Goal: Task Accomplishment & Management: Use online tool/utility

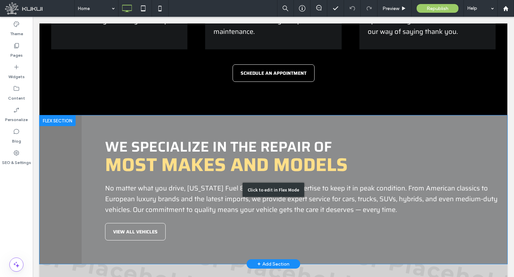
scroll to position [804, 0]
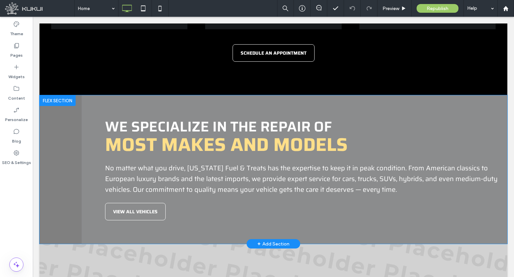
click at [60, 96] on div at bounding box center [58, 100] width 36 height 11
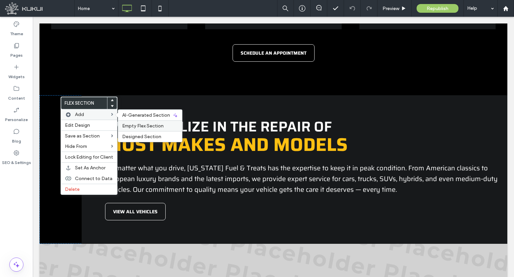
click at [153, 121] on div "Empty Flex Section" at bounding box center [150, 125] width 64 height 11
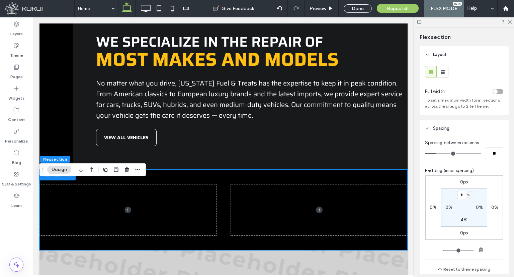
scroll to position [937, 0]
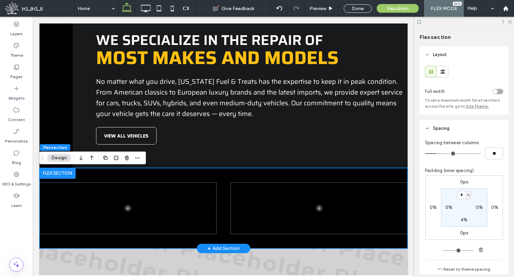
click at [219, 207] on div at bounding box center [224, 208] width 368 height 80
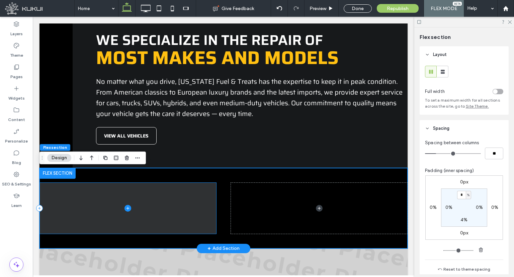
click at [193, 206] on span at bounding box center [128, 207] width 177 height 51
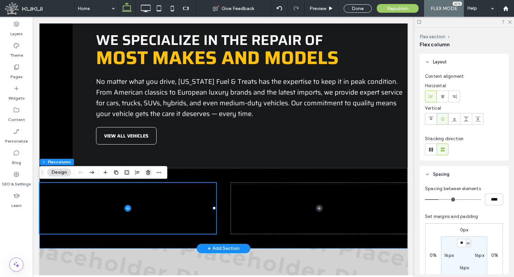
click at [147, 169] on span "button" at bounding box center [148, 172] width 8 height 8
click at [147, 169] on div at bounding box center [224, 208] width 368 height 80
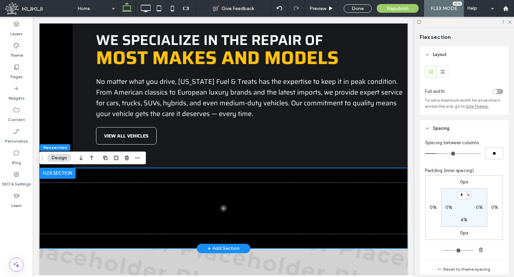
click at [162, 180] on div at bounding box center [224, 208] width 368 height 80
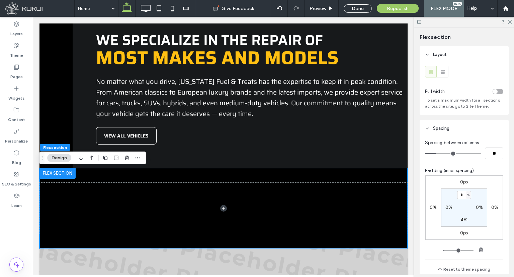
click at [493, 90] on div "toggle" at bounding box center [495, 91] width 5 height 5
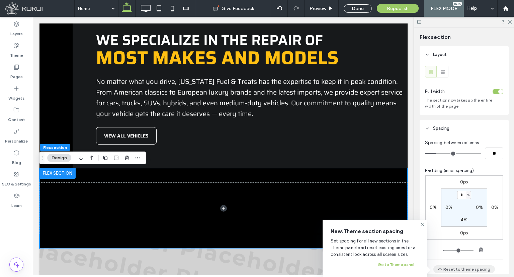
click at [461, 268] on button "Reset to theme spacing" at bounding box center [465, 269] width 62 height 8
type input "*"
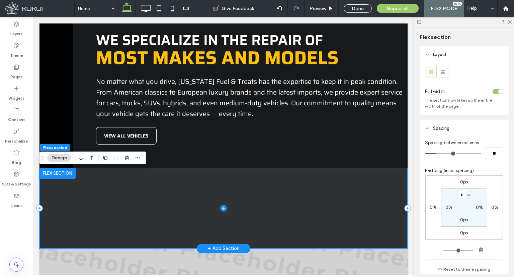
click at [293, 216] on span at bounding box center [224, 208] width 368 height 80
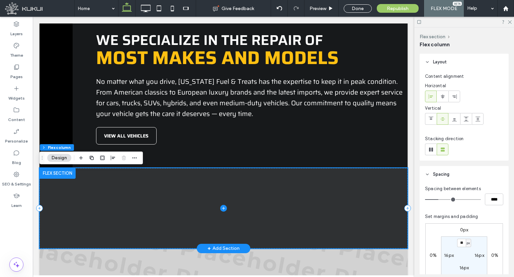
click at [216, 205] on span at bounding box center [224, 208] width 368 height 80
click at [222, 209] on icon at bounding box center [223, 208] width 7 height 7
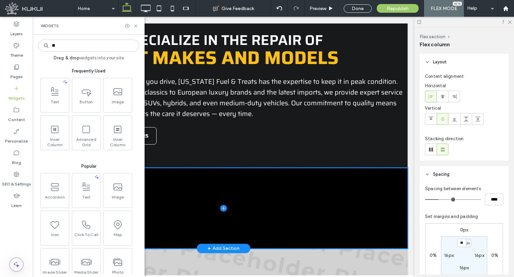
type input "***"
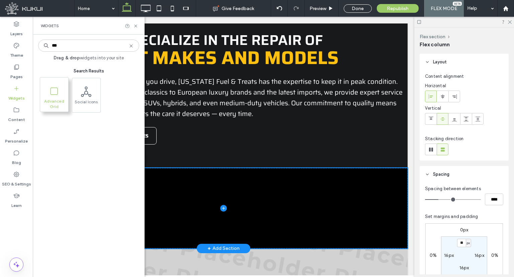
click at [51, 96] on span at bounding box center [54, 90] width 28 height 15
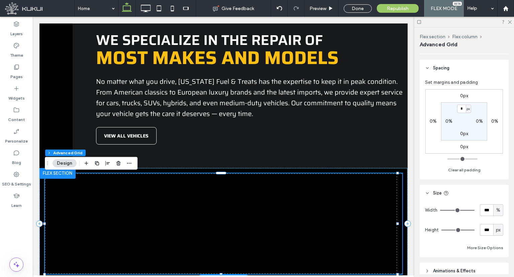
scroll to position [167, 0]
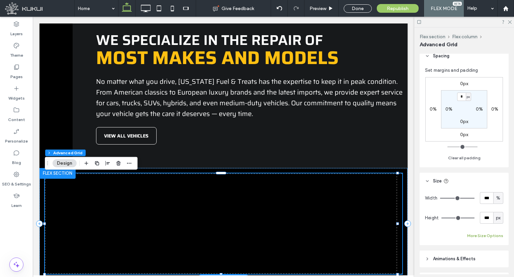
click at [489, 234] on button "More Size Options" at bounding box center [485, 235] width 36 height 8
click at [490, 265] on div "%" at bounding box center [491, 260] width 10 height 12
click at [486, 197] on div "px" at bounding box center [489, 201] width 9 height 12
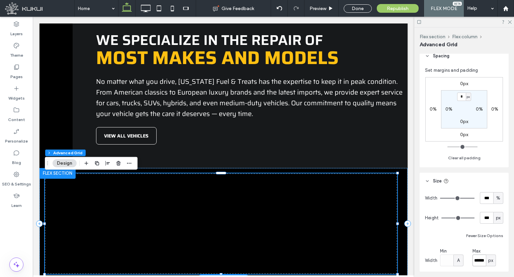
click at [482, 262] on input "******" at bounding box center [479, 260] width 13 height 12
type input "****"
click at [402, 196] on div at bounding box center [224, 223] width 368 height 111
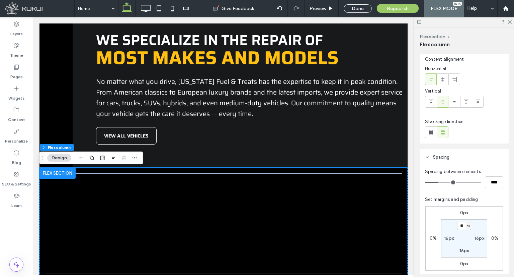
scroll to position [33, 0]
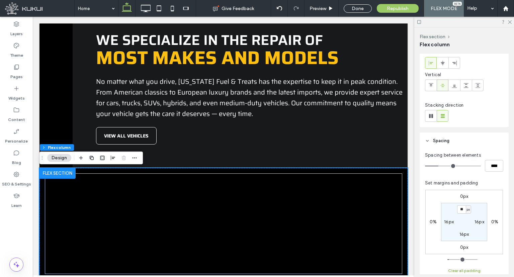
click at [473, 271] on button "Clear all padding" at bounding box center [464, 270] width 32 height 8
type input "*"
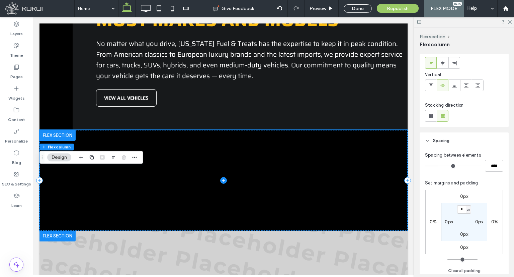
scroll to position [1003, 0]
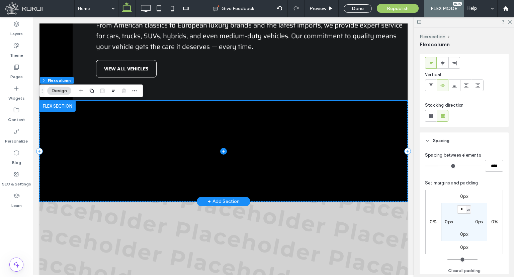
click at [302, 168] on span at bounding box center [224, 151] width 368 height 100
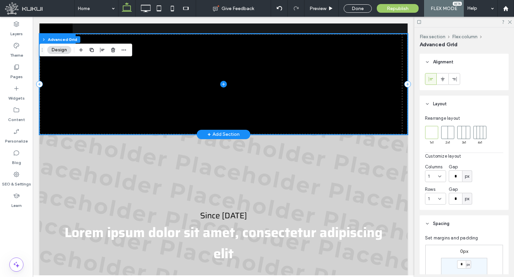
scroll to position [970, 0]
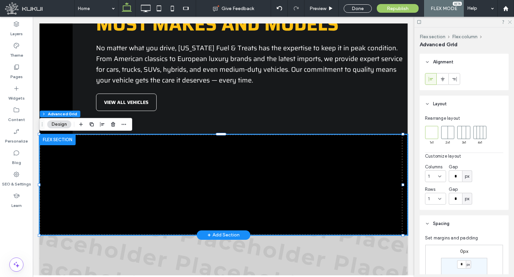
click at [508, 23] on icon at bounding box center [510, 21] width 4 height 4
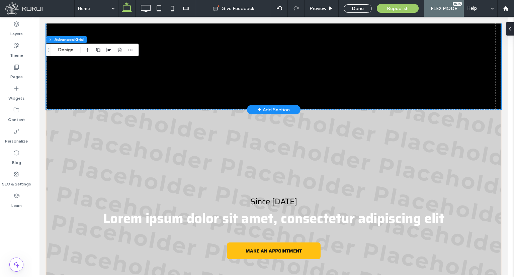
scroll to position [904, 0]
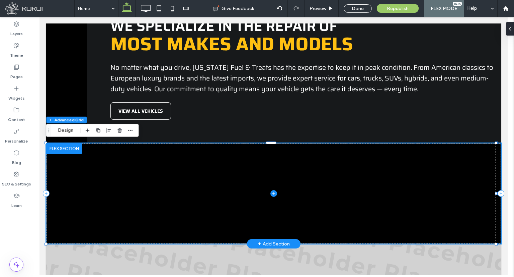
drag, startPoint x: 221, startPoint y: 145, endPoint x: 223, endPoint y: 158, distance: 13.5
click at [223, 158] on span at bounding box center [273, 193] width 455 height 100
click at [215, 180] on span at bounding box center [273, 193] width 455 height 100
click at [74, 129] on button "Design" at bounding box center [66, 130] width 24 height 8
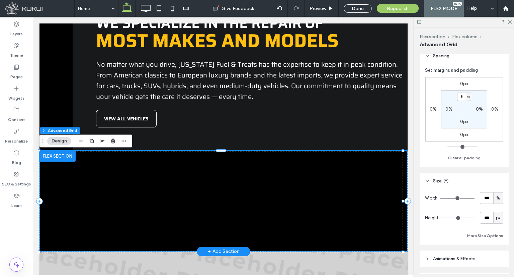
scroll to position [209, 0]
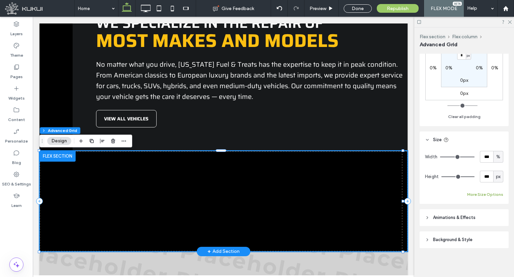
click at [489, 192] on button "More Size Options" at bounding box center [485, 194] width 36 height 8
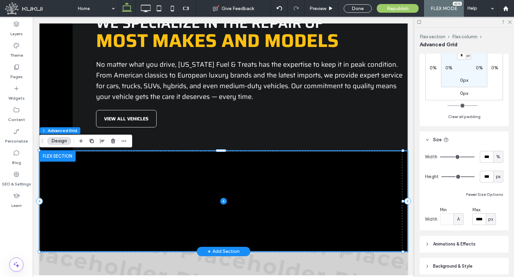
click at [222, 201] on icon at bounding box center [223, 201] width 3 height 0
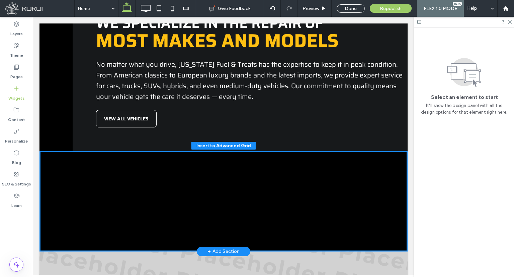
scroll to position [958, 0]
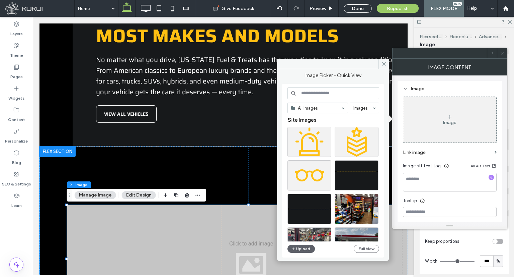
click at [300, 243] on div "All Images Images Site Images Upload Full View" at bounding box center [334, 170] width 92 height 167
click at [300, 248] on button "Upload" at bounding box center [301, 248] width 27 height 8
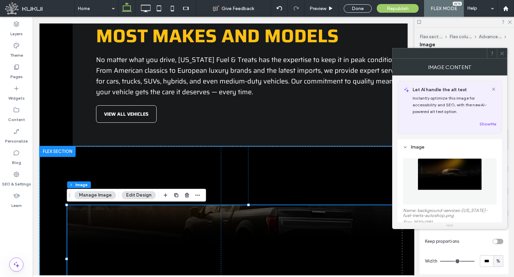
scroll to position [33, 0]
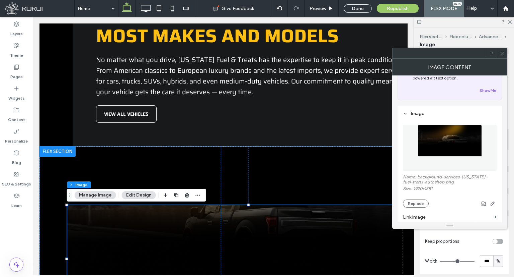
click at [503, 54] on icon at bounding box center [502, 53] width 5 height 5
drag, startPoint x: 503, startPoint y: 54, endPoint x: 499, endPoint y: 57, distance: 5.5
click at [503, 54] on icon at bounding box center [502, 53] width 5 height 5
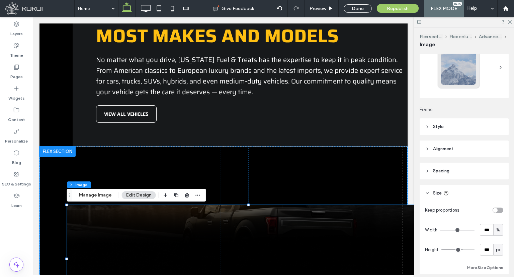
scroll to position [67, 0]
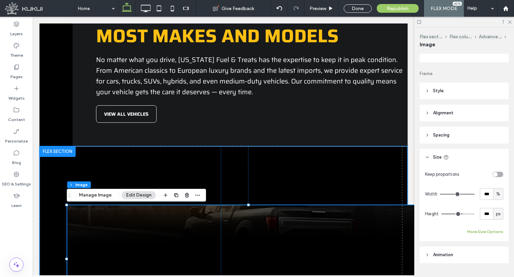
click at [495, 227] on button "More Size Options" at bounding box center [485, 231] width 36 height 8
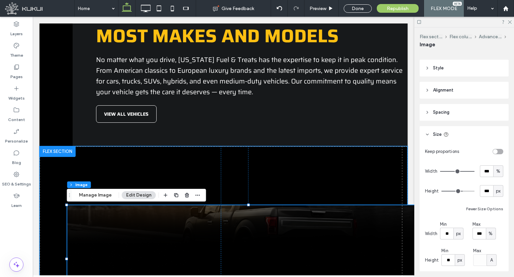
scroll to position [100, 0]
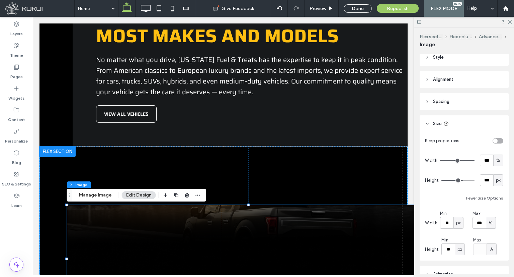
click at [489, 223] on span "%" at bounding box center [491, 222] width 4 height 7
click at [489, 221] on span "%" at bounding box center [491, 222] width 4 height 7
click at [489, 163] on span "px" at bounding box center [489, 163] width 5 height 7
click at [490, 223] on span "px" at bounding box center [491, 222] width 5 height 7
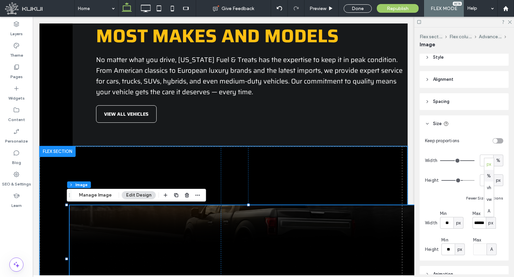
click at [490, 174] on span "%" at bounding box center [489, 175] width 4 height 7
type input "***"
click at [487, 180] on input "***" at bounding box center [486, 180] width 13 height 12
type input "****"
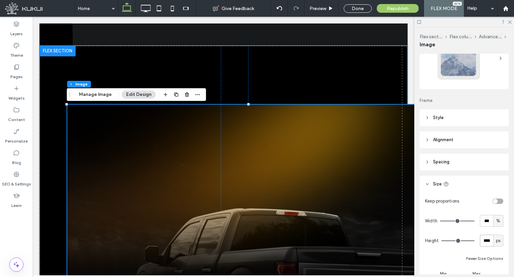
scroll to position [0, 0]
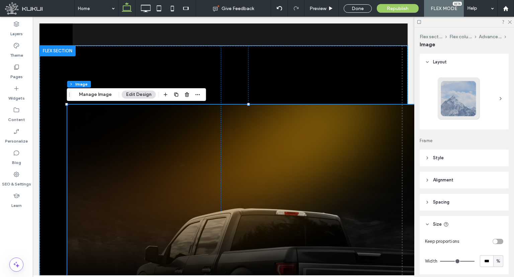
click at [437, 174] on header "Alignment" at bounding box center [464, 179] width 89 height 17
click at [438, 177] on span "Alignment" at bounding box center [443, 179] width 20 height 7
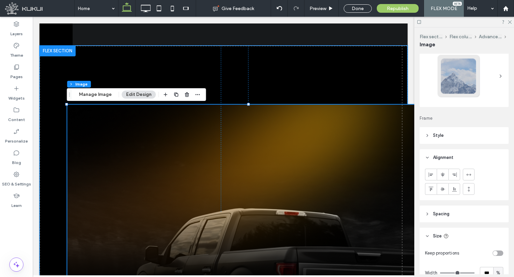
scroll to position [33, 0]
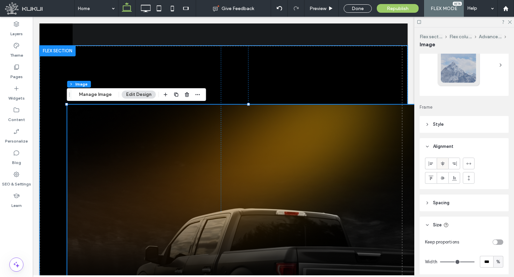
click at [442, 168] on span at bounding box center [442, 163] width 5 height 11
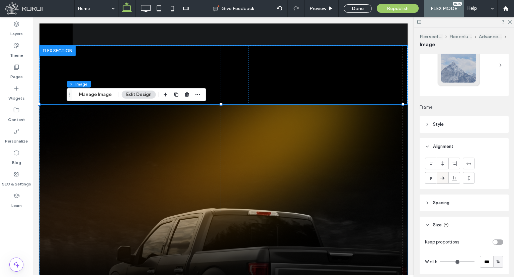
click at [443, 179] on icon at bounding box center [442, 177] width 5 height 5
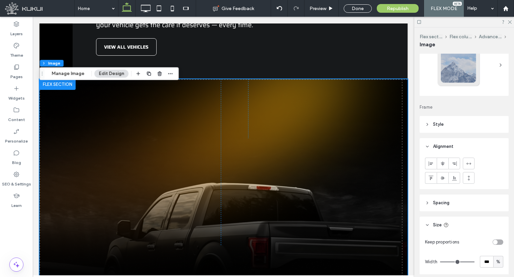
scroll to position [992, 0]
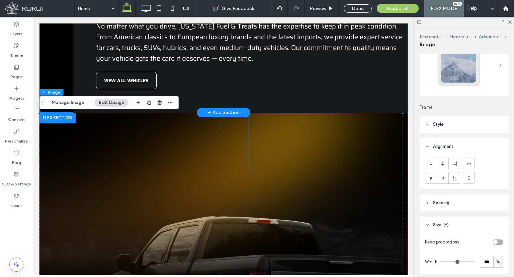
click at [254, 94] on div "We specialize in the repair of most makes and mode ls No matter what you drive,…" at bounding box center [240, 32] width 335 height 159
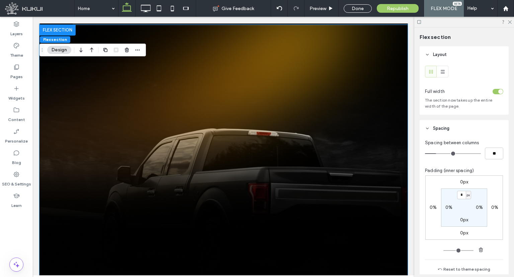
scroll to position [1065, 0]
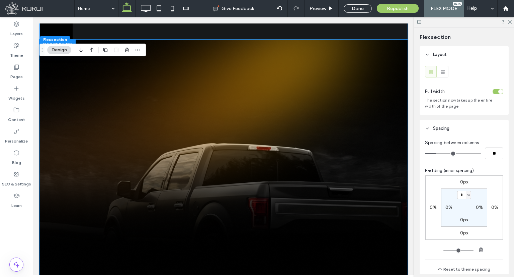
click at [202, 155] on img at bounding box center [224, 271] width 368 height 462
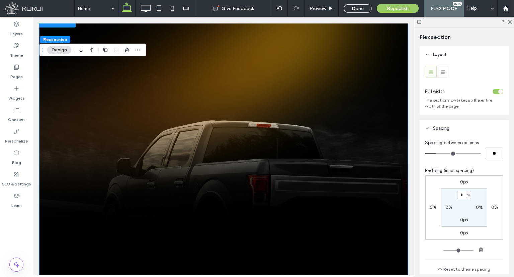
scroll to position [1089, 0]
click at [202, 155] on img at bounding box center [224, 247] width 368 height 462
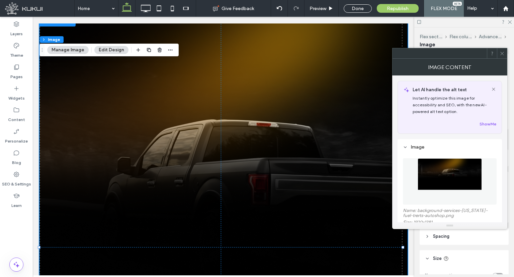
click at [202, 155] on img at bounding box center [224, 247] width 368 height 462
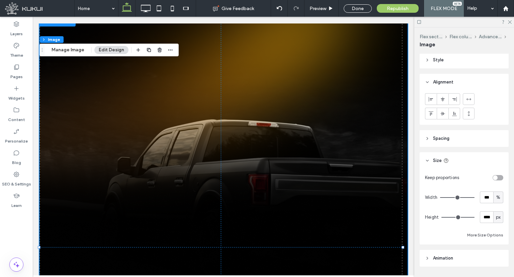
scroll to position [117, 0]
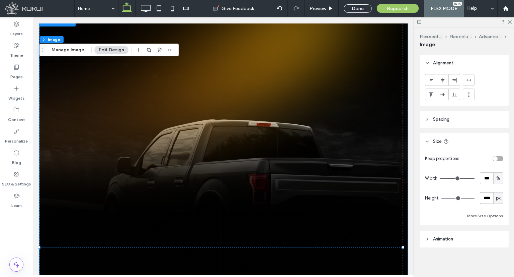
click at [484, 197] on input "****" at bounding box center [486, 198] width 13 height 12
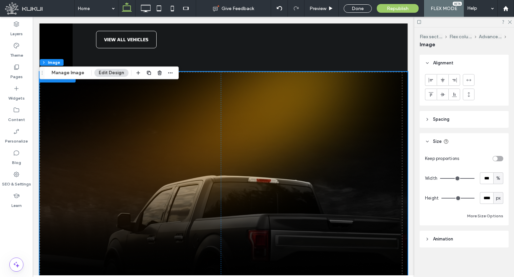
scroll to position [1022, 0]
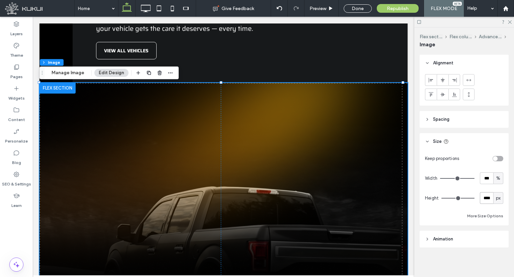
click at [485, 198] on input "****" at bounding box center [486, 198] width 13 height 12
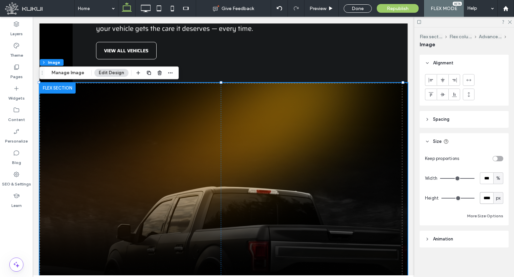
click at [485, 198] on input "****" at bounding box center [486, 198] width 13 height 12
type input "****"
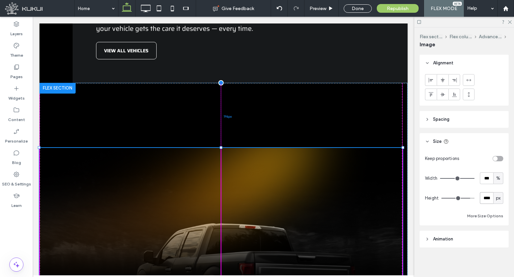
drag, startPoint x: 222, startPoint y: 84, endPoint x: 245, endPoint y: 149, distance: 68.9
type input "****"
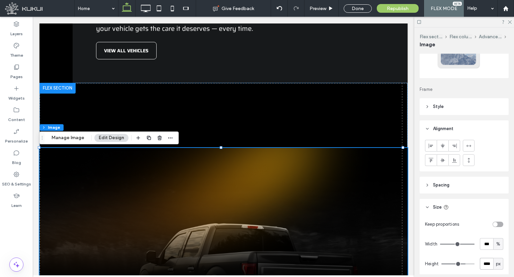
scroll to position [0, 0]
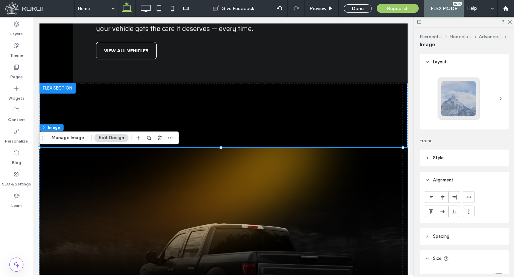
click at [429, 158] on icon at bounding box center [427, 157] width 5 height 5
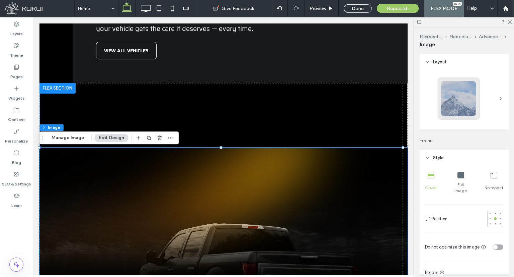
scroll to position [33, 0]
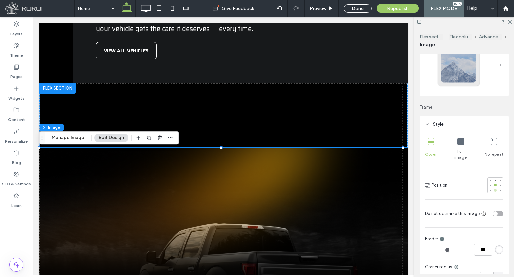
click at [494, 189] on div at bounding box center [495, 190] width 3 height 3
click at [494, 183] on div at bounding box center [495, 184] width 3 height 3
click at [494, 178] on div at bounding box center [495, 179] width 3 height 3
click at [489, 178] on div at bounding box center [490, 179] width 3 height 3
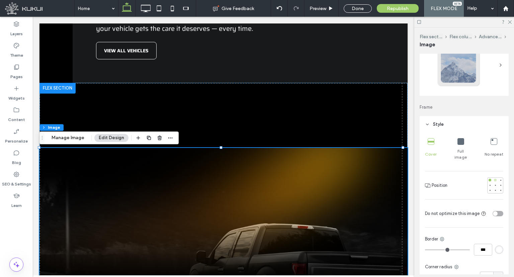
click at [494, 178] on div at bounding box center [495, 179] width 3 height 3
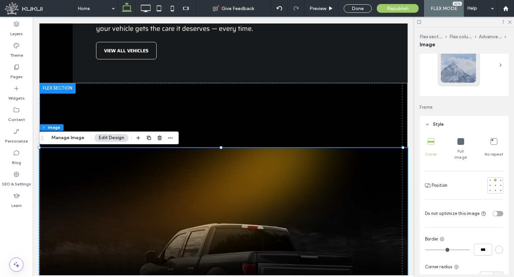
click at [458, 150] on span "Full image" at bounding box center [460, 154] width 19 height 12
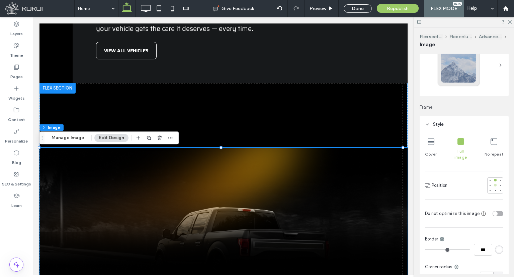
click at [494, 183] on div at bounding box center [495, 184] width 3 height 3
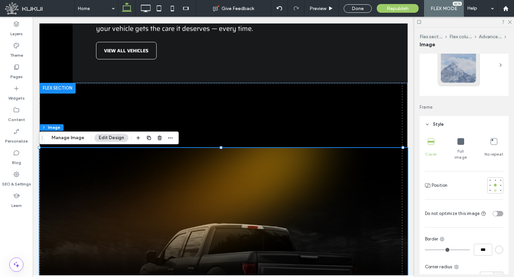
click at [494, 189] on div at bounding box center [495, 190] width 3 height 3
click at [493, 182] on div at bounding box center [495, 184] width 5 height 5
click at [493, 177] on div at bounding box center [495, 179] width 5 height 5
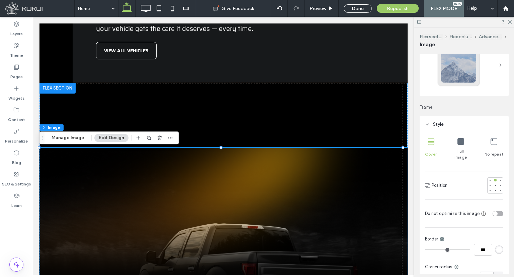
click at [492, 153] on span "No repeat" at bounding box center [494, 154] width 19 height 6
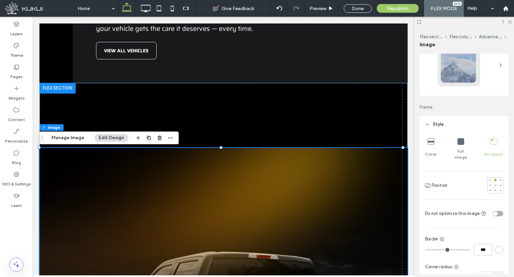
click at [493, 182] on div at bounding box center [495, 184] width 5 height 5
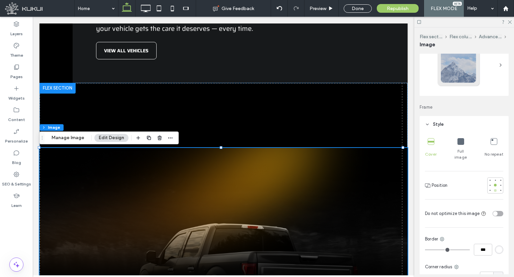
click at [493, 188] on div at bounding box center [495, 190] width 5 height 5
click at [461, 147] on div "Full image" at bounding box center [460, 148] width 19 height 27
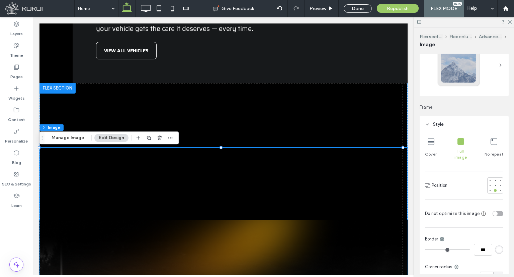
click at [443, 145] on div "Cover Full image No repeat" at bounding box center [464, 148] width 78 height 27
click at [432, 144] on icon at bounding box center [431, 141] width 7 height 7
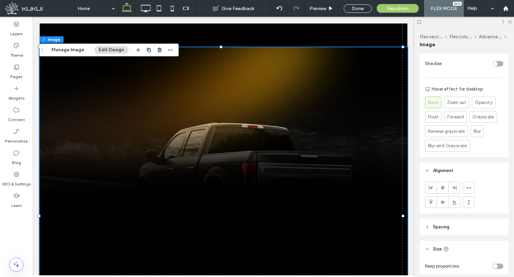
scroll to position [335, 0]
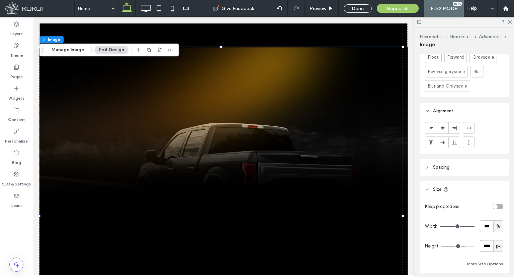
click at [486, 240] on input "****" at bounding box center [486, 246] width 13 height 12
type input "****"
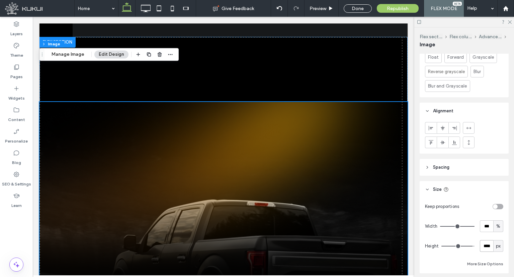
scroll to position [955, 0]
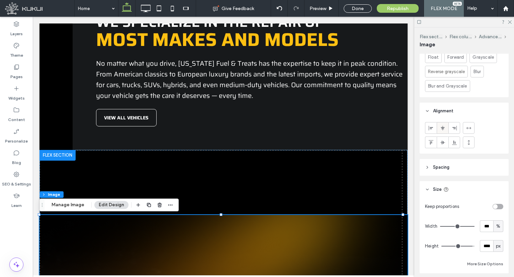
click at [444, 125] on icon at bounding box center [442, 127] width 5 height 5
click at [442, 140] on use at bounding box center [442, 142] width 5 height 4
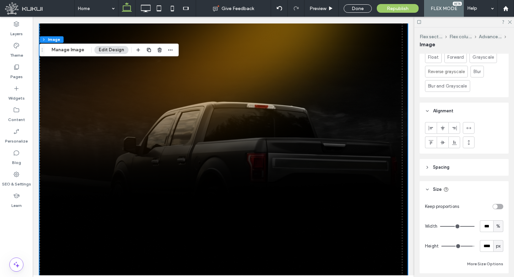
scroll to position [1156, 0]
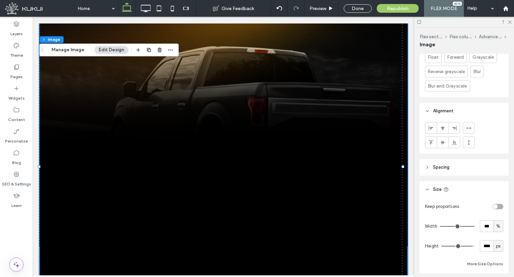
click at [257, 89] on img at bounding box center [224, 166] width 368 height 435
click at [266, 110] on img at bounding box center [224, 166] width 368 height 435
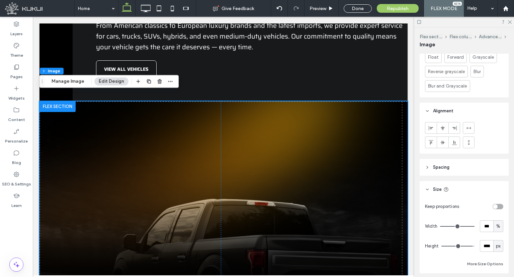
scroll to position [988, 0]
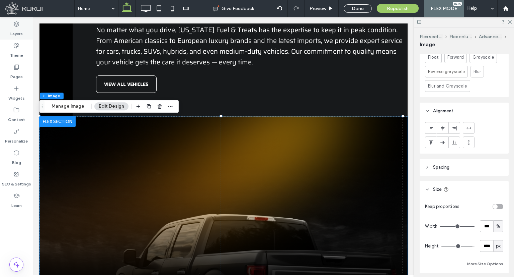
click at [16, 34] on label "Layers" at bounding box center [16, 31] width 12 height 9
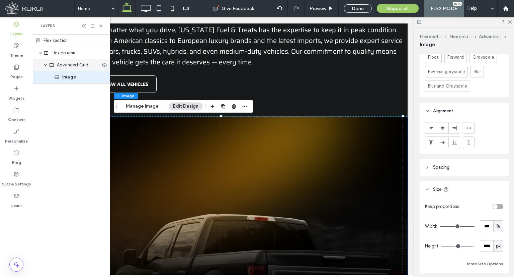
click at [58, 67] on span "Advanced Grid" at bounding box center [73, 65] width 32 height 7
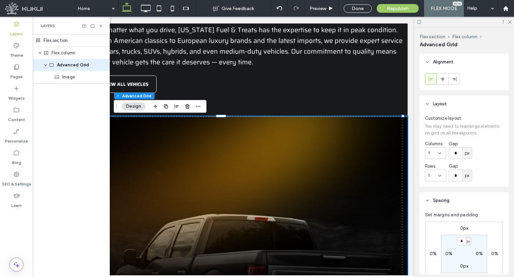
click at [464, 226] on label "0px" at bounding box center [464, 228] width 8 height 6
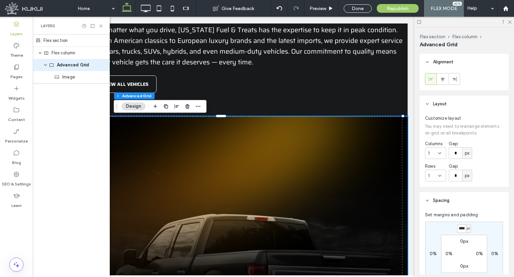
scroll to position [0, 0]
type input "****"
type input "*"
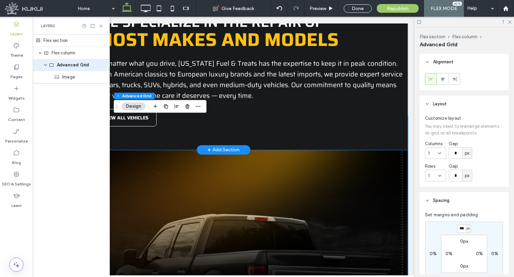
scroll to position [0, 0]
type input "****"
type input "*"
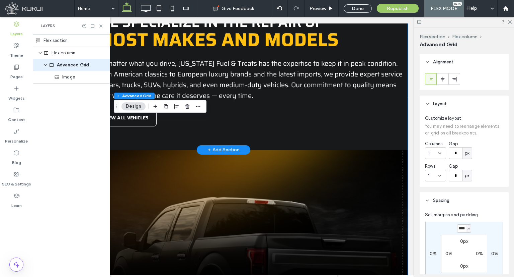
scroll to position [0, 1]
type input "****"
type input "*"
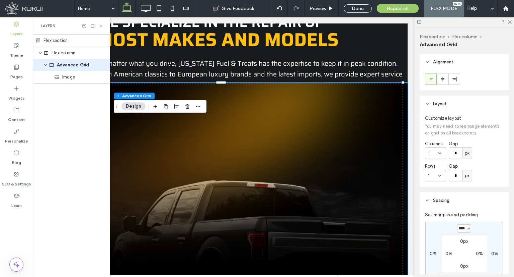
click at [100, 25] on icon at bounding box center [100, 25] width 5 height 5
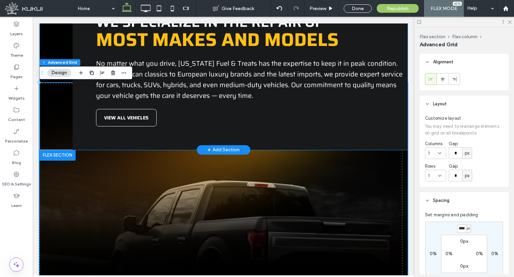
scroll to position [0, 0]
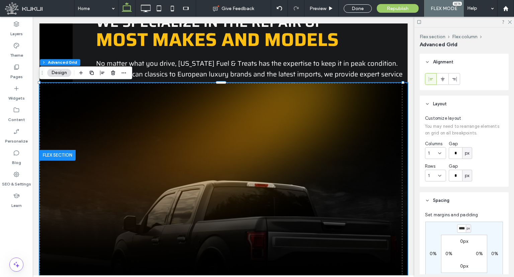
click at [509, 21] on icon at bounding box center [510, 21] width 4 height 4
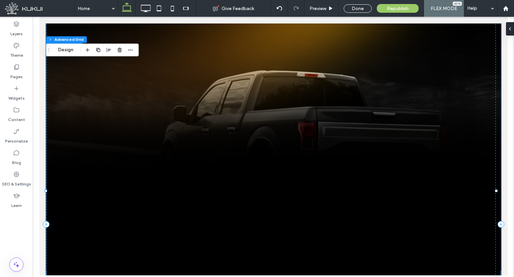
scroll to position [1039, 0]
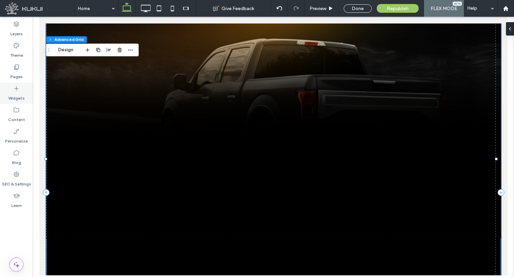
click at [5, 91] on div "Widgets" at bounding box center [16, 92] width 33 height 21
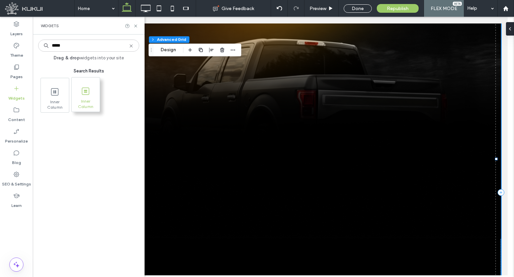
type input "*****"
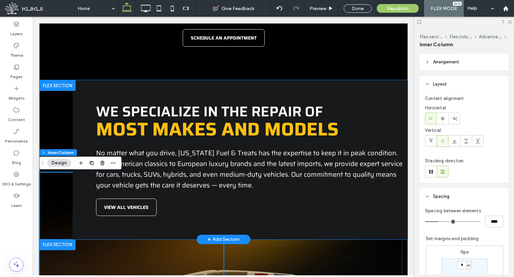
scroll to position [865, 0]
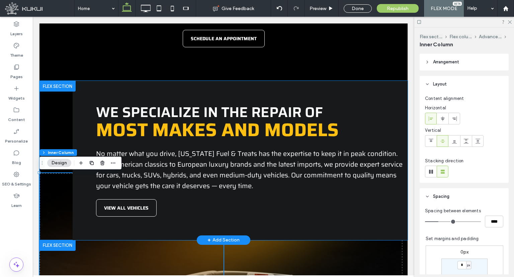
click at [169, 100] on div "We specialize in the repair of most makes and mode ls No matter what you drive,…" at bounding box center [240, 160] width 335 height 159
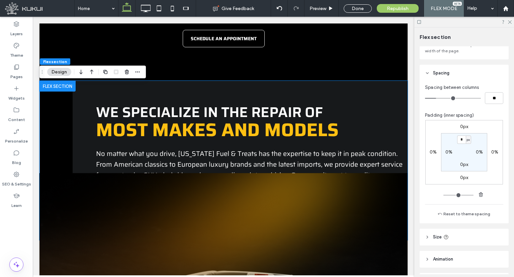
scroll to position [98, 0]
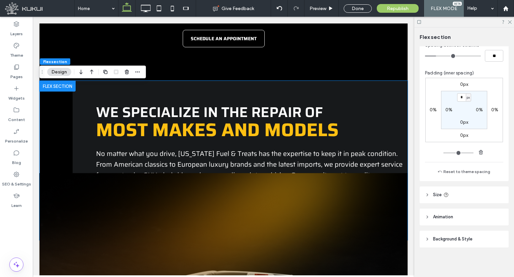
click at [435, 196] on span "Size" at bounding box center [437, 194] width 9 height 7
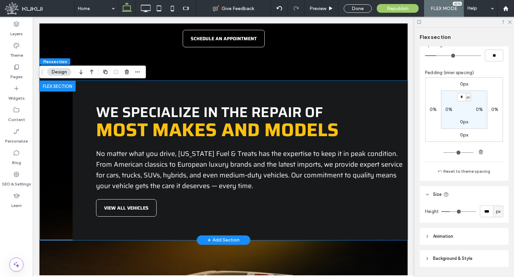
click at [280, 94] on div "We specialize in the repair of most makes and mode ls No matter what you drive,…" at bounding box center [240, 160] width 335 height 159
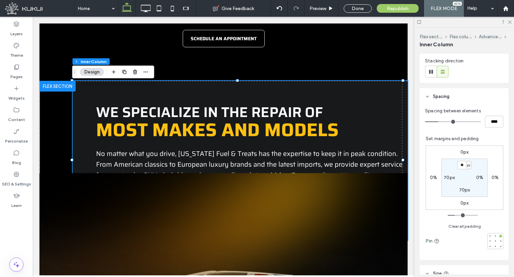
scroll to position [167, 0]
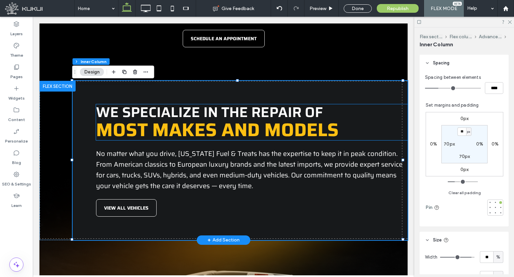
click at [139, 99] on div "We specialize in the repair of most makes and mode ls No matter what you drive,…" at bounding box center [240, 160] width 335 height 159
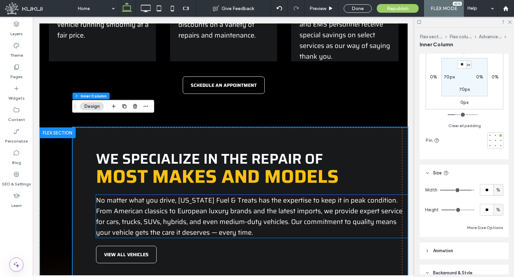
scroll to position [831, 0]
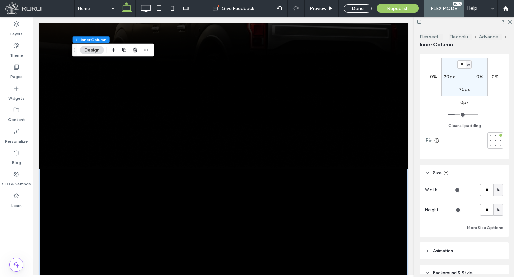
click at [225, 183] on img at bounding box center [224, 88] width 368 height 435
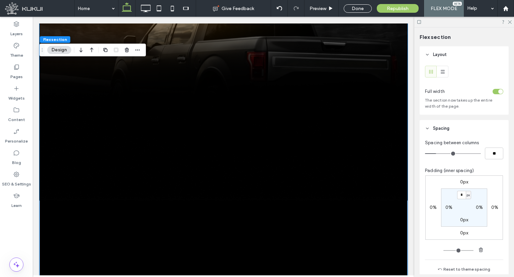
scroll to position [1065, 0]
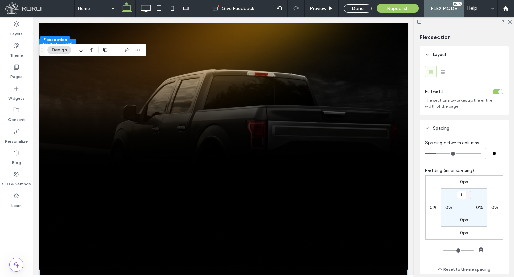
click at [217, 177] on div at bounding box center [132, 81] width 184 height 218
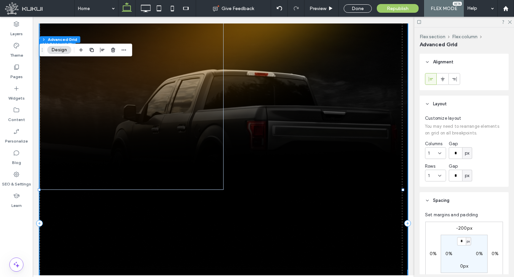
click at [208, 186] on div at bounding box center [132, 81] width 184 height 218
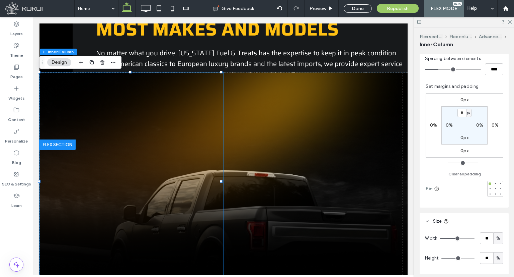
scroll to position [201, 0]
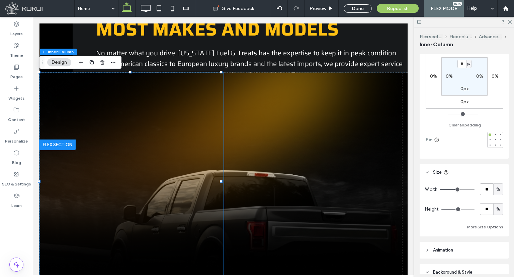
click at [481, 192] on input "**" at bounding box center [486, 189] width 13 height 12
type input "**"
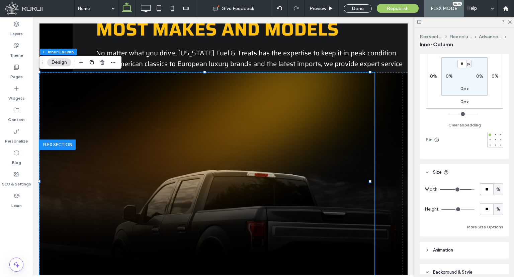
scroll to position [0, 0]
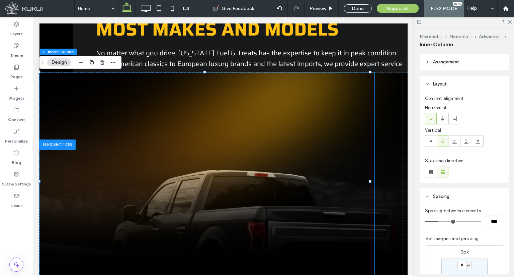
click at [431, 52] on div "Flex section Flex column Advanced Grid Inner Column" at bounding box center [464, 40] width 89 height 26
click at [441, 66] on header "Arrangement" at bounding box center [464, 62] width 89 height 17
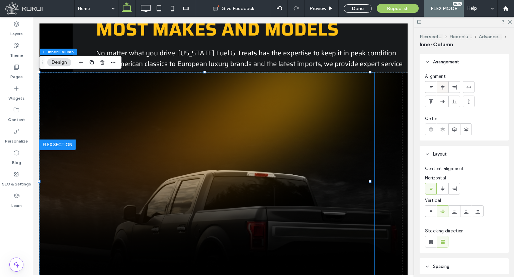
click at [439, 89] on div at bounding box center [442, 86] width 11 height 11
click at [440, 89] on span at bounding box center [442, 86] width 5 height 11
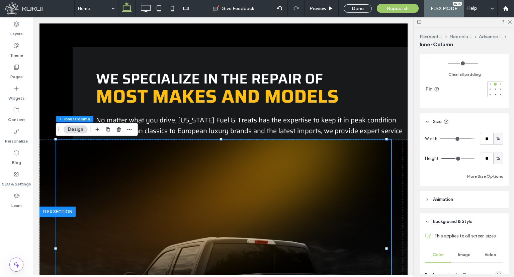
scroll to position [301, 0]
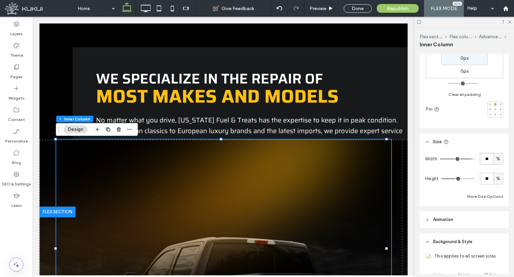
click at [483, 160] on input "**" at bounding box center [486, 159] width 13 height 12
type input "**"
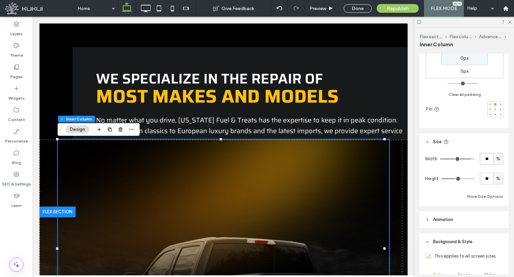
click at [480, 155] on input "**" at bounding box center [486, 159] width 13 height 12
type input "**"
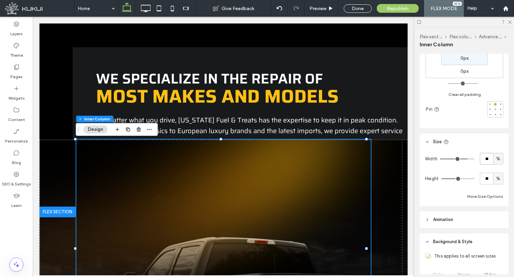
click at [485, 160] on input "**" at bounding box center [486, 159] width 13 height 12
type input "**"
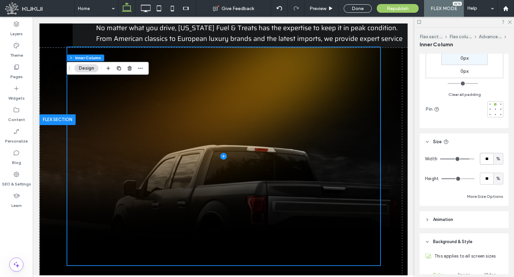
scroll to position [998, 0]
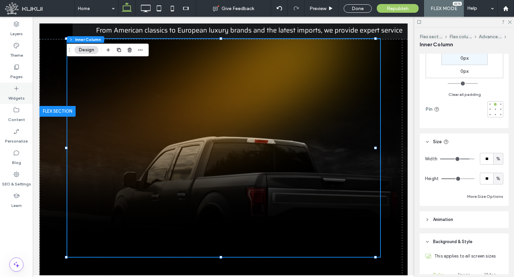
click at [12, 98] on label "Widgets" at bounding box center [16, 96] width 16 height 9
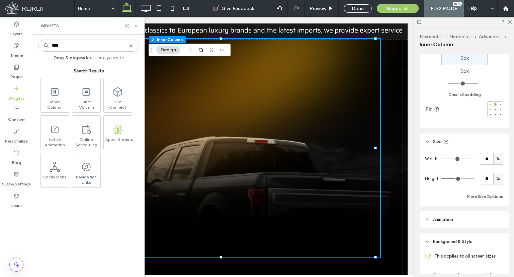
type input "*****"
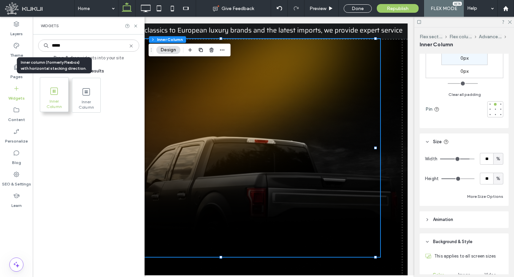
click at [50, 96] on span at bounding box center [54, 90] width 28 height 15
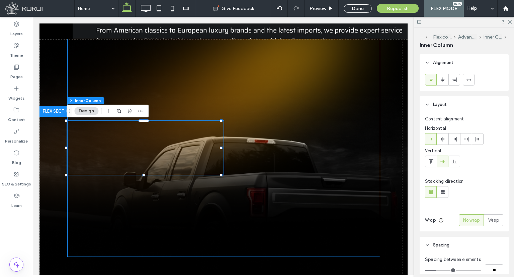
click at [72, 105] on div at bounding box center [224, 256] width 368 height 435
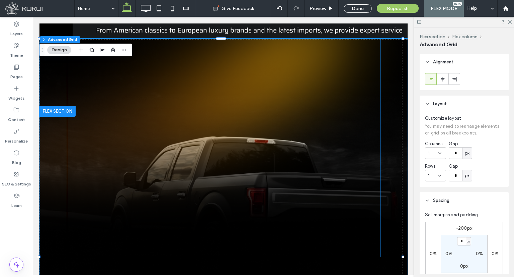
click at [157, 146] on div at bounding box center [145, 148] width 157 height 54
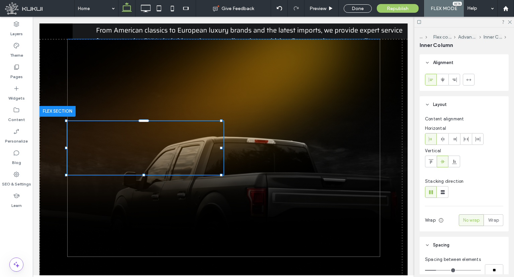
click at [157, 146] on div at bounding box center [145, 148] width 157 height 54
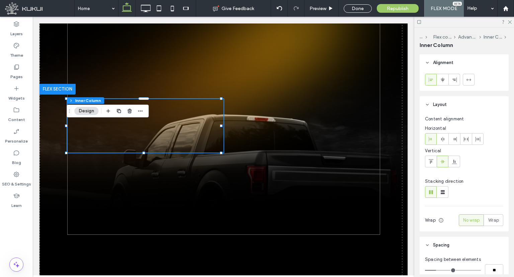
scroll to position [1032, 0]
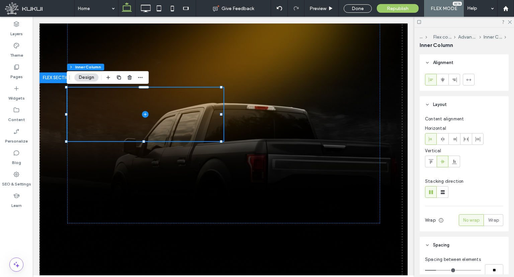
click at [145, 117] on icon at bounding box center [145, 114] width 7 height 7
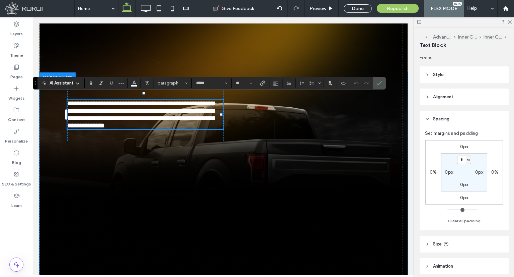
click at [142, 121] on span "**********" at bounding box center [140, 114] width 147 height 29
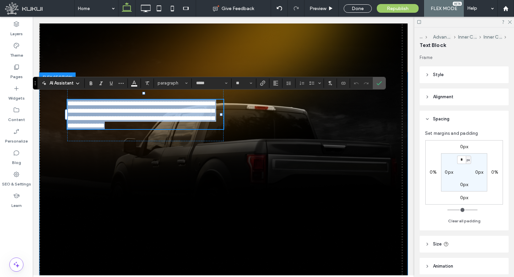
click at [142, 121] on span "**********" at bounding box center [140, 114] width 147 height 29
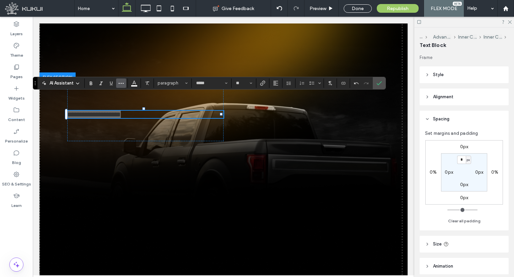
click at [125, 83] on button "More" at bounding box center [121, 82] width 10 height 9
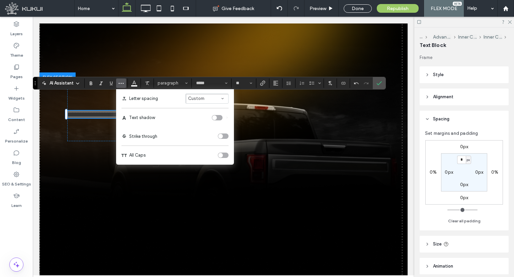
click at [223, 154] on div "toggle" at bounding box center [223, 154] width 11 height 5
click at [382, 86] on label "Confirm" at bounding box center [379, 83] width 10 height 12
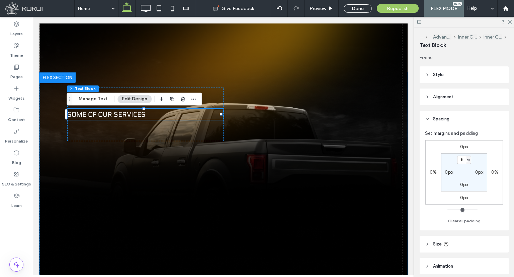
click at [115, 117] on span "some of our services" at bounding box center [106, 114] width 78 height 11
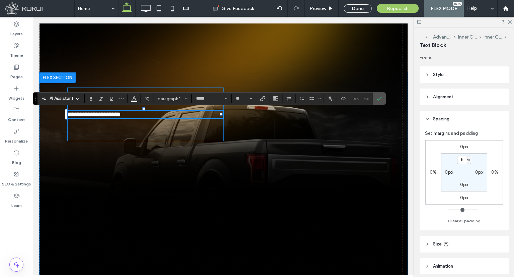
click at [203, 138] on div "**********" at bounding box center [145, 114] width 157 height 54
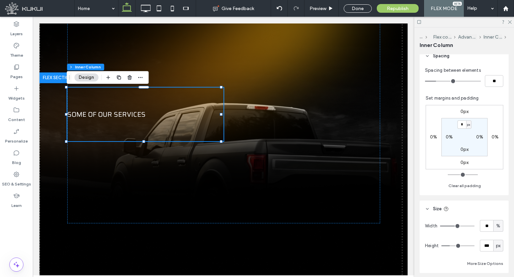
scroll to position [201, 0]
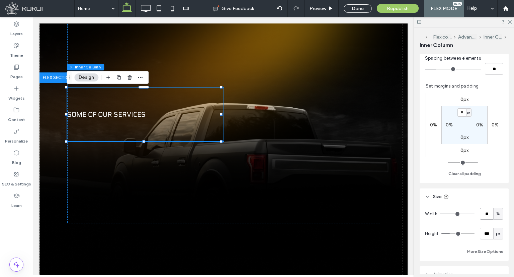
click at [480, 213] on input "**" at bounding box center [486, 214] width 13 height 12
type input "***"
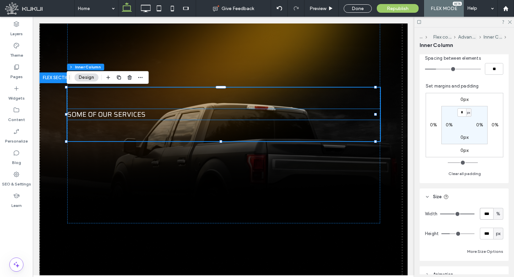
click at [149, 117] on p "some of our services" at bounding box center [223, 114] width 313 height 11
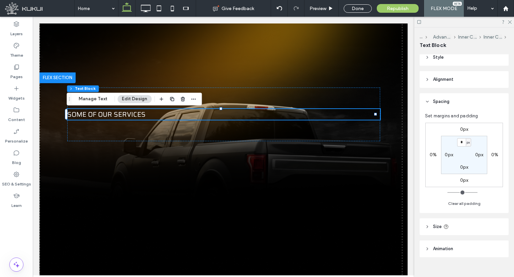
scroll to position [27, 0]
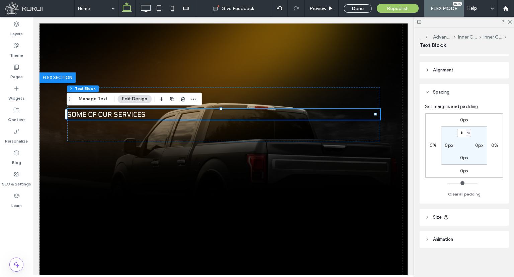
click at [424, 214] on header "Size" at bounding box center [464, 217] width 89 height 17
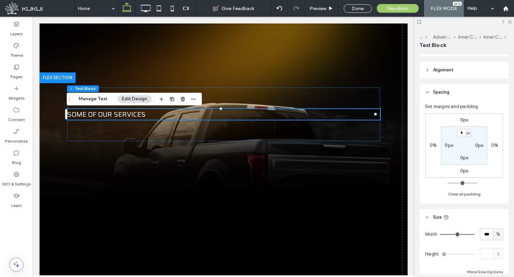
click at [497, 234] on span "%" at bounding box center [499, 234] width 4 height 7
click at [495, 223] on span "A" at bounding box center [495, 222] width 3 height 7
type input "*"
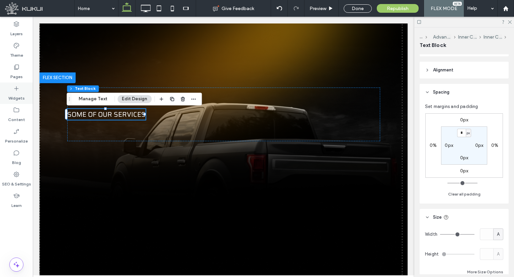
click at [9, 101] on div "Widgets" at bounding box center [16, 92] width 33 height 21
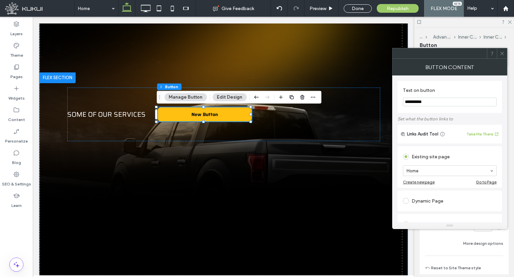
type input "**"
click at [421, 100] on input "**********" at bounding box center [450, 101] width 94 height 9
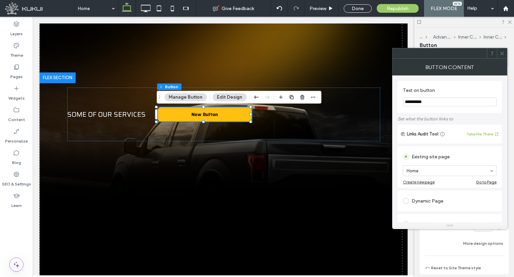
click at [421, 100] on input "**********" at bounding box center [450, 101] width 94 height 9
type input "**********"
type input "***"
click at [502, 51] on icon at bounding box center [502, 53] width 5 height 5
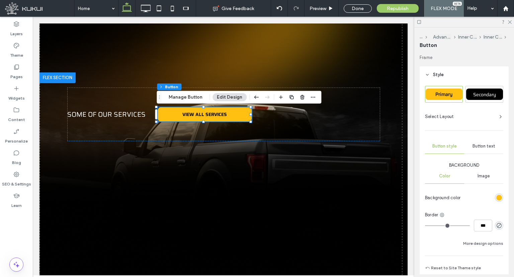
click at [480, 99] on div "Secondary" at bounding box center [484, 93] width 37 height 11
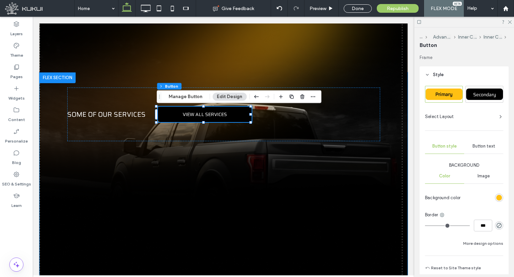
type input "*"
type input "***"
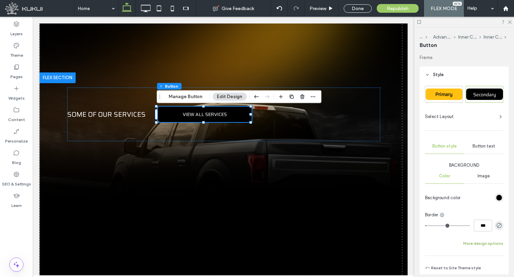
scroll to position [33, 0]
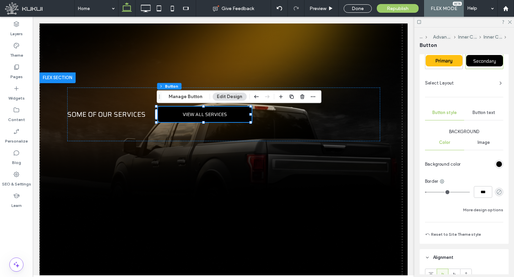
click at [497, 192] on icon "rgba(0, 0, 0, 0)" at bounding box center [500, 192] width 6 height 6
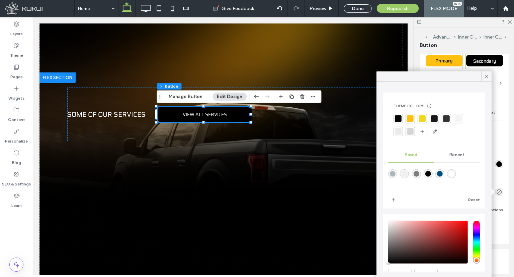
click at [454, 171] on div "rgba(255,255,255,1)" at bounding box center [451, 173] width 9 height 9
type input "*"
type input "*******"
type input "***"
type input "****"
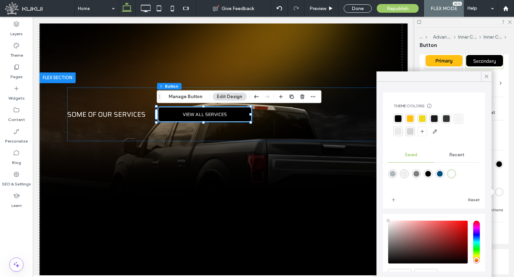
click at [496, 179] on div "Border" at bounding box center [464, 181] width 78 height 7
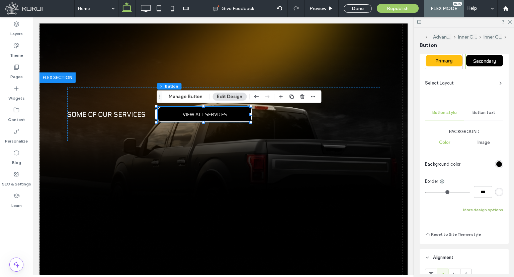
click at [493, 210] on button "More design options" at bounding box center [483, 210] width 40 height 8
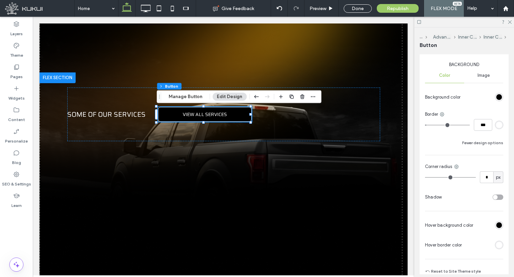
click at [498, 244] on div "rgb(255, 255, 255)" at bounding box center [500, 245] width 6 height 6
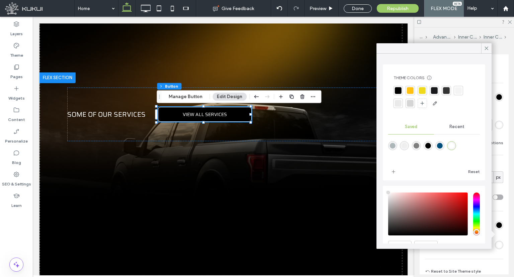
click at [449, 123] on div "Recent" at bounding box center [457, 126] width 46 height 15
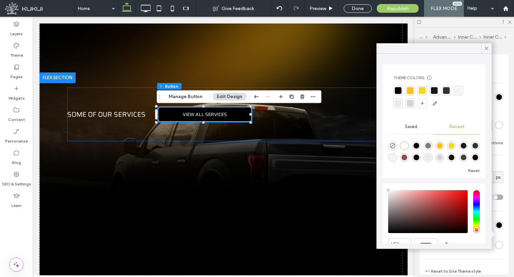
click at [388, 145] on div "rgba(0, 0, 0, 0)" at bounding box center [392, 145] width 9 height 9
type input "*"
type input "*******"
type input "*"
type input "**"
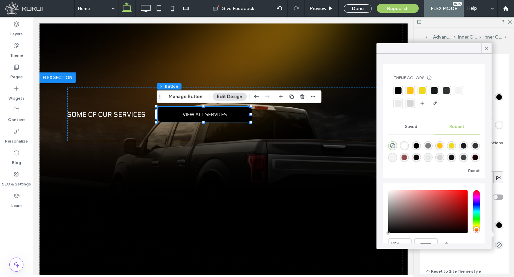
click at [497, 223] on div "rgb(0, 0, 0)" at bounding box center [500, 225] width 6 height 6
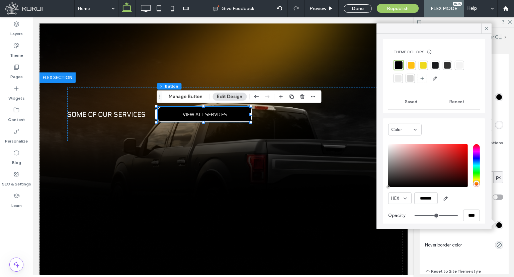
scroll to position [12, 0]
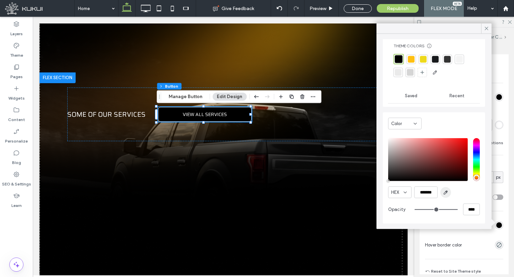
click at [443, 191] on span "button" at bounding box center [446, 192] width 11 height 11
type input "*"
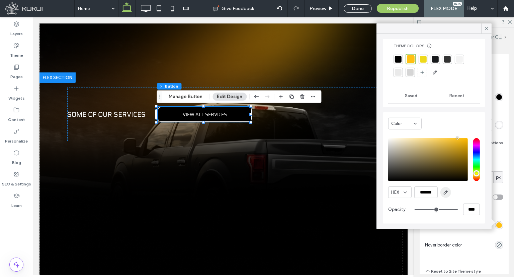
type input "*******"
type input "*"
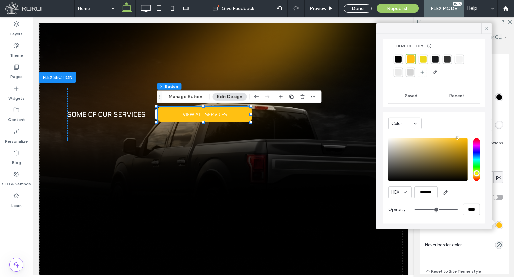
click at [486, 27] on icon at bounding box center [487, 28] width 6 height 6
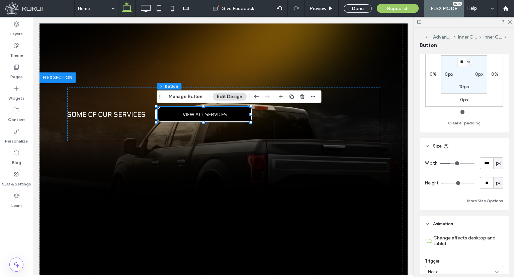
scroll to position [435, 0]
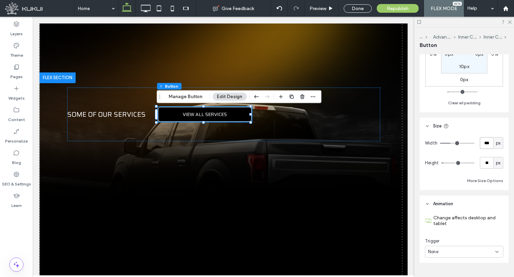
click at [487, 146] on input "***" at bounding box center [486, 143] width 13 height 12
type input "***"
click at [485, 160] on input "**" at bounding box center [486, 163] width 13 height 12
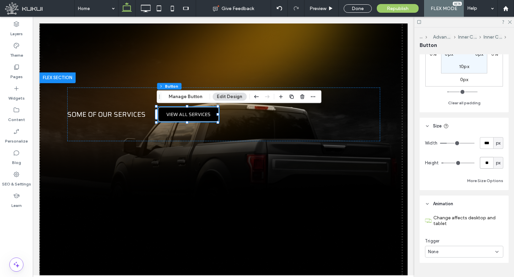
type input "**"
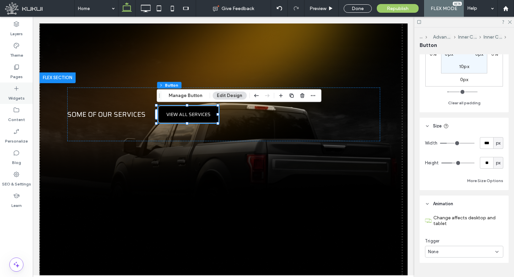
click at [17, 97] on label "Widgets" at bounding box center [16, 96] width 16 height 9
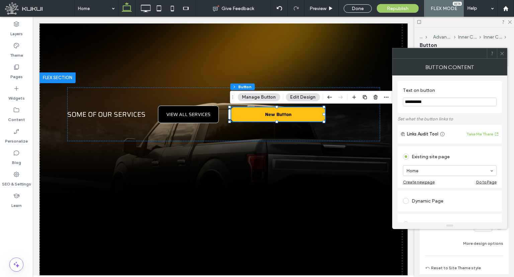
click at [422, 101] on input "**********" at bounding box center [450, 101] width 94 height 9
type input "**********"
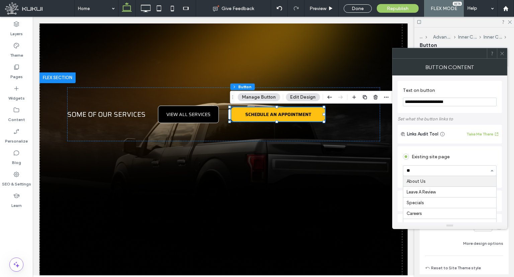
type input "***"
click at [453, 184] on div "Create new page Go to Page" at bounding box center [450, 181] width 94 height 5
click at [502, 48] on span at bounding box center [502, 53] width 5 height 10
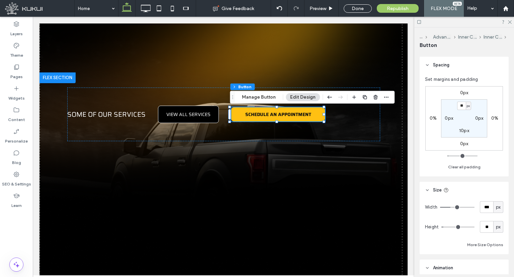
scroll to position [268, 0]
click at [482, 206] on input "***" at bounding box center [486, 207] width 13 height 12
type input "***"
click at [482, 225] on input "**" at bounding box center [486, 226] width 13 height 12
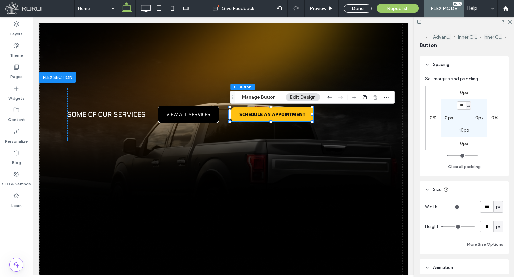
type input "**"
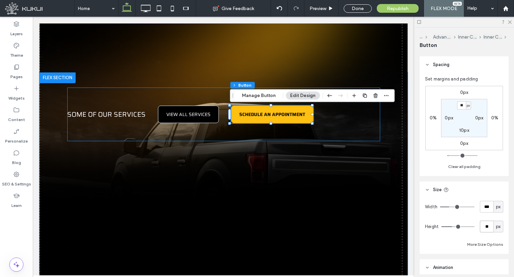
click at [240, 133] on div "some of our services VIEW ALL SERVICES SCHEDULE AN APPOINTMENT" at bounding box center [223, 114] width 313 height 54
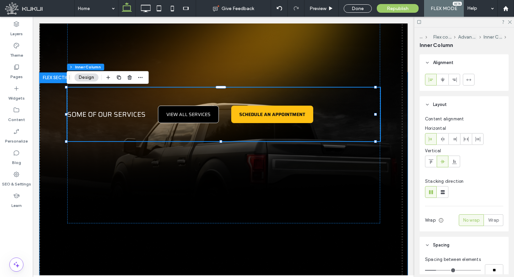
click at [182, 126] on div "some of our services VIEW ALL SERVICES SCHEDULE AN APPOINTMENT" at bounding box center [223, 114] width 313 height 54
click at [149, 117] on div "some of our services VIEW ALL SERVICES SCHEDULE AN APPOINTMENT" at bounding box center [223, 114] width 313 height 54
click at [466, 141] on icon at bounding box center [466, 138] width 5 height 5
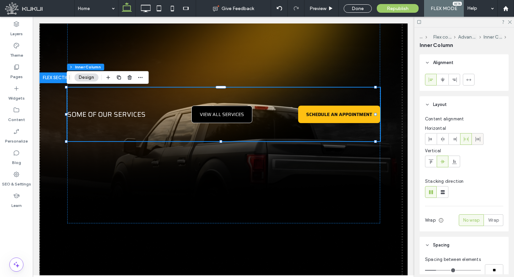
click at [480, 139] on use at bounding box center [478, 139] width 5 height 5
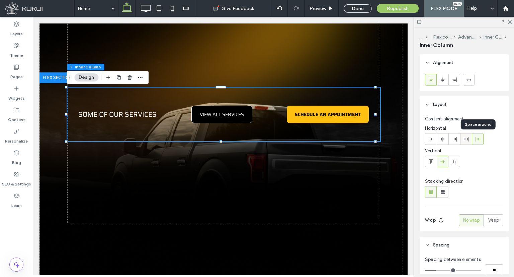
click at [471, 141] on div at bounding box center [466, 138] width 11 height 11
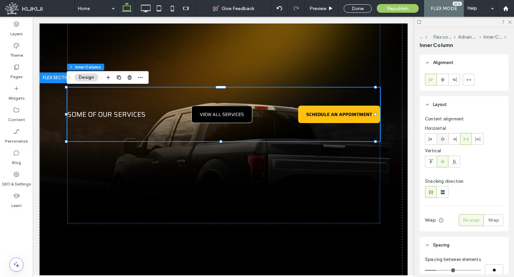
click at [445, 138] on icon at bounding box center [442, 138] width 5 height 5
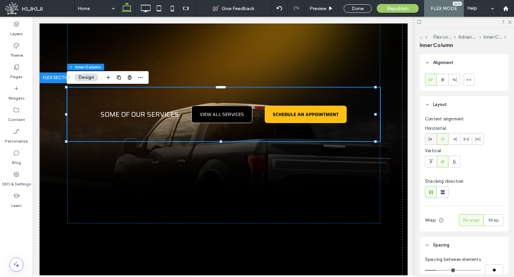
click at [430, 139] on use at bounding box center [430, 139] width 3 height 5
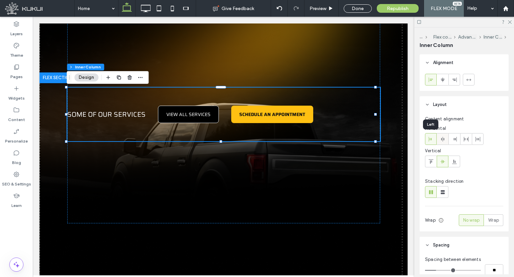
click at [442, 138] on icon at bounding box center [442, 138] width 5 height 5
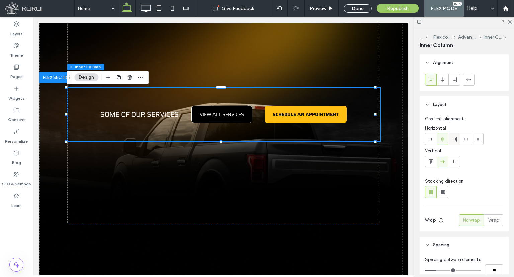
click at [456, 138] on icon at bounding box center [454, 138] width 5 height 5
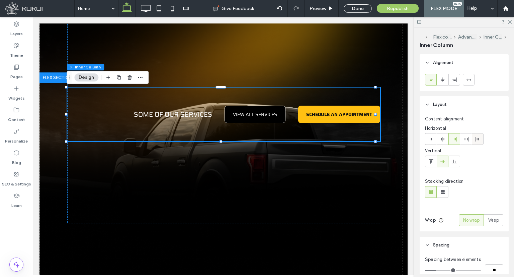
click at [472, 140] on div at bounding box center [464, 139] width 78 height 12
drag, startPoint x: 467, startPoint y: 141, endPoint x: 474, endPoint y: 142, distance: 6.8
click at [468, 141] on span at bounding box center [466, 138] width 5 height 11
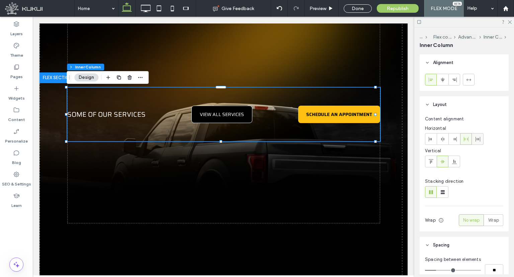
click at [477, 140] on icon at bounding box center [477, 138] width 5 height 5
click at [14, 95] on label "Widgets" at bounding box center [16, 96] width 16 height 9
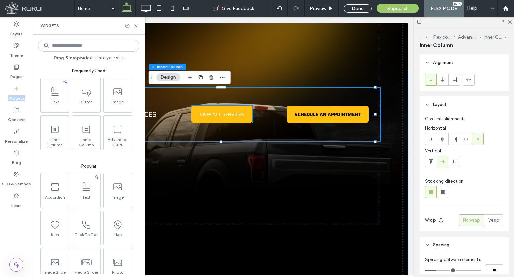
click at [233, 111] on span "VIEW ALL SERVICES" at bounding box center [222, 113] width 44 height 7
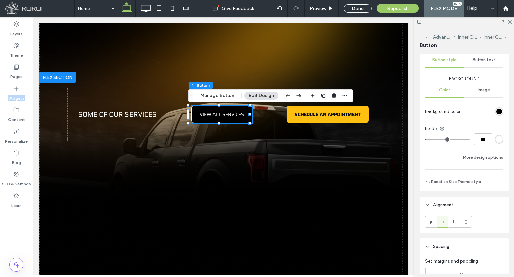
scroll to position [134, 0]
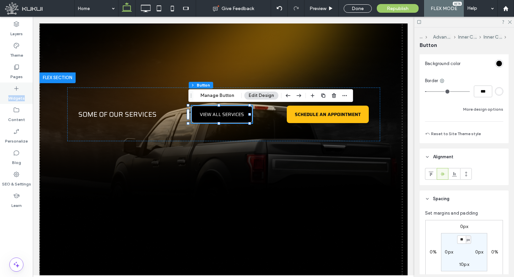
click at [13, 94] on label "Widgets" at bounding box center [16, 96] width 16 height 9
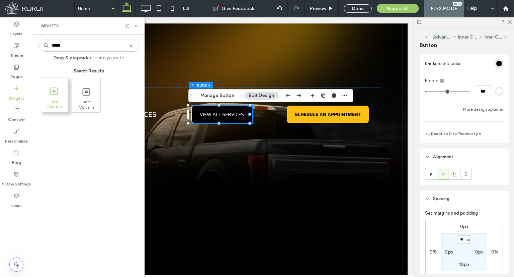
type input "*****"
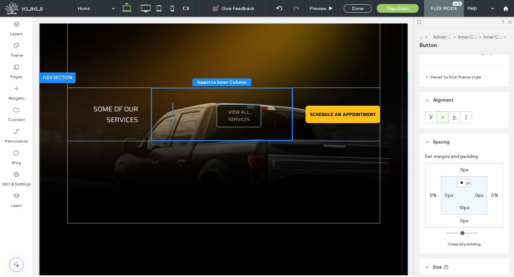
drag, startPoint x: 152, startPoint y: 115, endPoint x: 234, endPoint y: 116, distance: 82.0
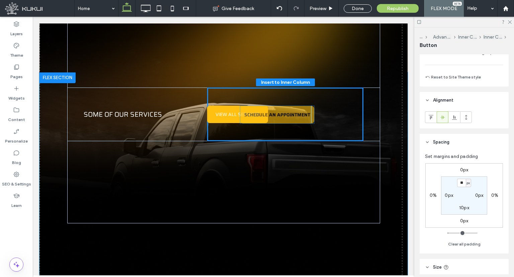
drag, startPoint x: 317, startPoint y: 117, endPoint x: 260, endPoint y: 117, distance: 57.3
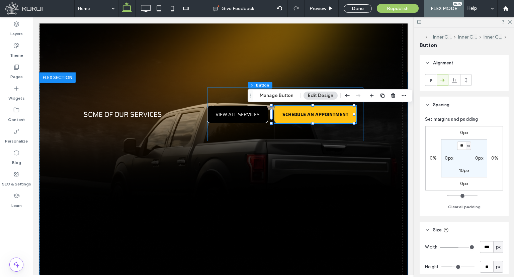
click at [309, 135] on div "VIEW ALL SERVICES SCHEDULE AN APPOINTMENT" at bounding box center [285, 114] width 157 height 54
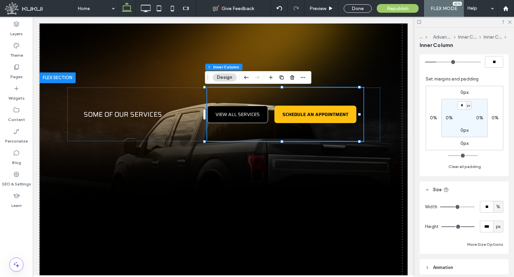
scroll to position [268, 0]
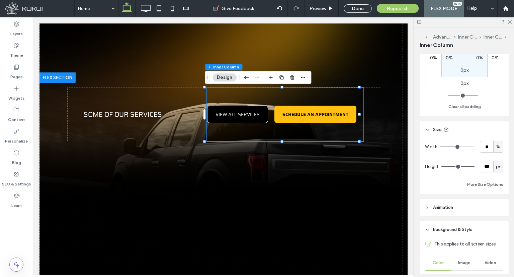
click at [497, 166] on span "px" at bounding box center [498, 166] width 5 height 7
click at [494, 225] on span "A" at bounding box center [495, 224] width 3 height 7
click at [493, 225] on header "Background & Style" at bounding box center [464, 229] width 89 height 17
type input "*"
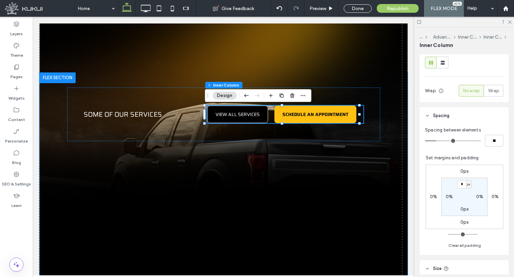
scroll to position [91, 0]
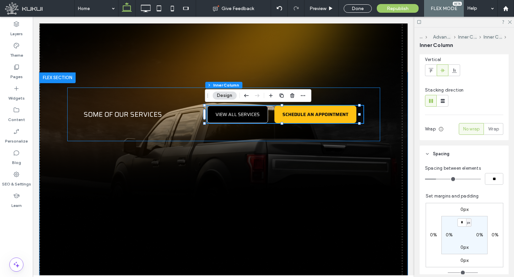
click at [347, 135] on div "some of our services VIEW ALL SERVICES SCHEDULE AN APPOINTMENT" at bounding box center [223, 114] width 313 height 54
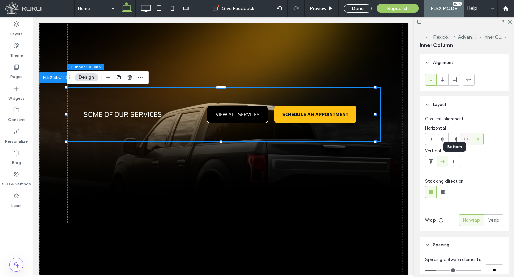
click at [467, 140] on icon at bounding box center [466, 138] width 5 height 5
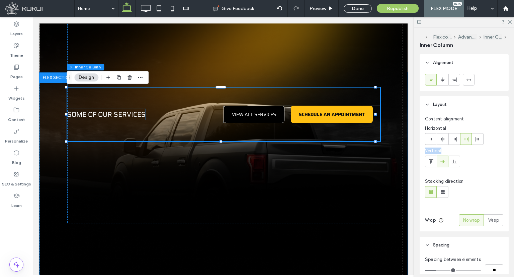
click at [124, 121] on div "some of our services VIEW ALL SERVICES SCHEDULE AN APPOINTMENT" at bounding box center [223, 114] width 313 height 54
click at [122, 118] on span "some of our services" at bounding box center [106, 114] width 78 height 11
click at [122, 118] on div "some of our services" at bounding box center [106, 114] width 78 height 11
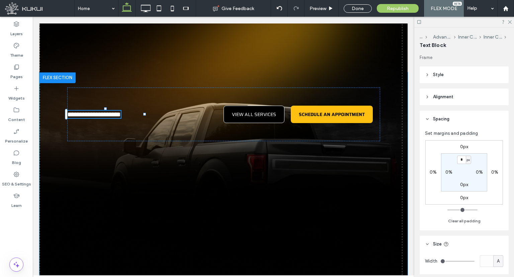
click at [121, 118] on span "**********" at bounding box center [94, 114] width 54 height 7
type input "*****"
type input "**"
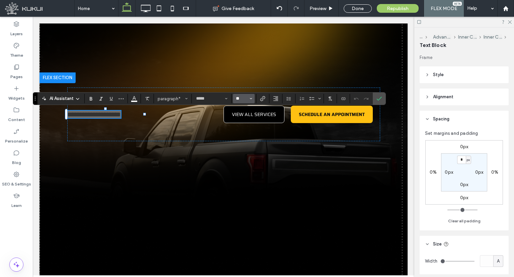
click at [240, 97] on input "**" at bounding box center [241, 98] width 13 height 5
type input "**"
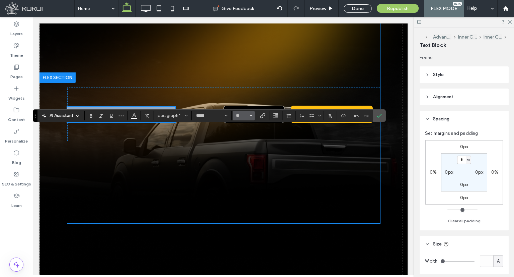
scroll to position [1015, 0]
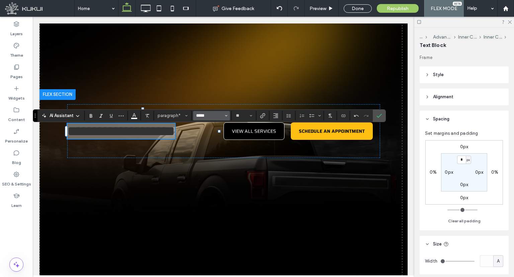
click at [206, 114] on input "*****" at bounding box center [210, 115] width 28 height 5
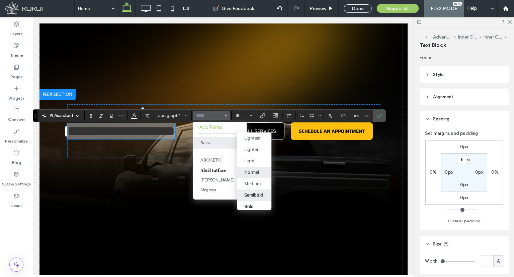
click at [252, 189] on label "Semibold" at bounding box center [254, 194] width 34 height 11
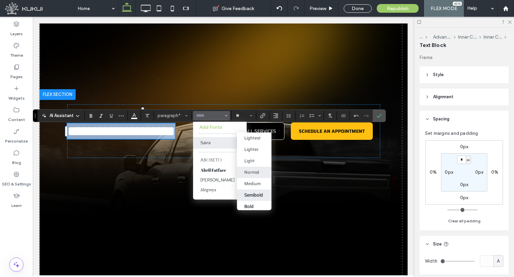
click at [252, 188] on div "**********" at bounding box center [223, 131] width 313 height 218
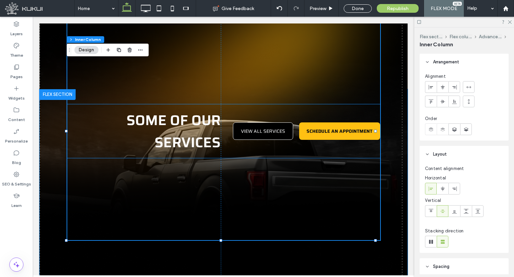
click at [203, 132] on span "some of our services" at bounding box center [174, 131] width 94 height 44
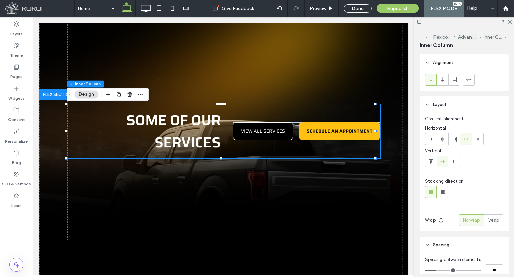
click at [203, 132] on span "some of our services" at bounding box center [174, 131] width 94 height 44
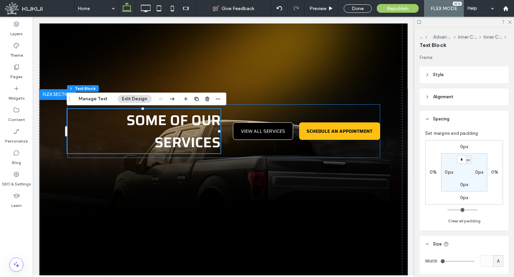
click at [197, 132] on span "some of our services" at bounding box center [174, 131] width 94 height 44
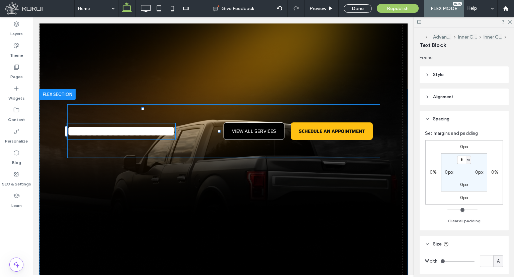
type input "*****"
type input "**"
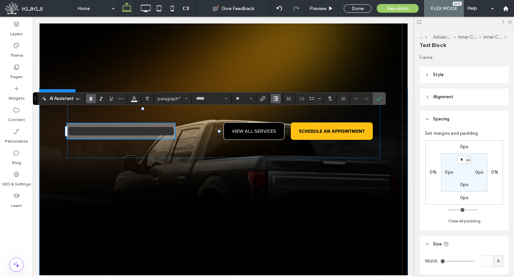
click at [275, 101] on span "Alignment" at bounding box center [275, 98] width 5 height 9
click at [279, 110] on use "ui.textEditor.alignment.left" at bounding box center [281, 109] width 5 height 5
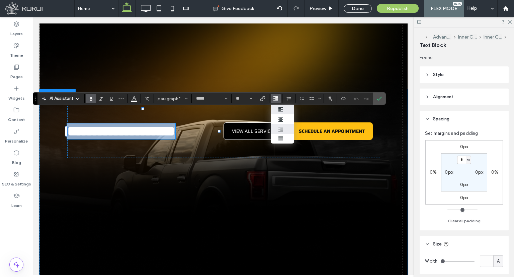
click at [279, 110] on div "**********" at bounding box center [223, 131] width 313 height 54
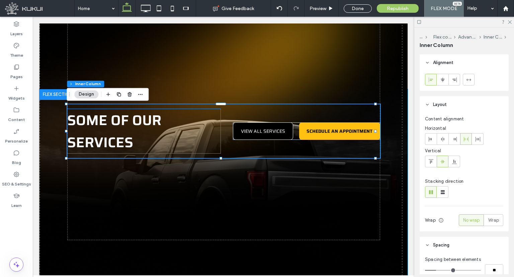
click at [50, 128] on img at bounding box center [224, 239] width 368 height 435
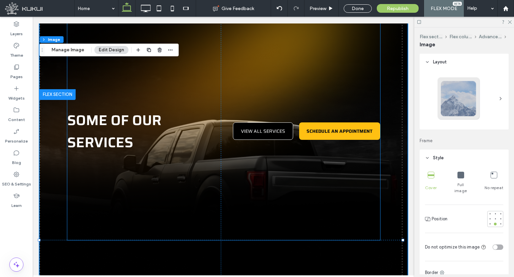
click at [150, 138] on p "some of our services" at bounding box center [143, 131] width 153 height 44
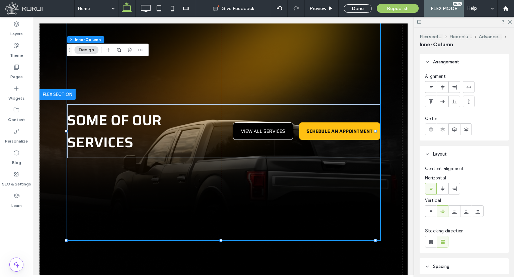
click at [150, 137] on p "some of our services" at bounding box center [143, 131] width 153 height 44
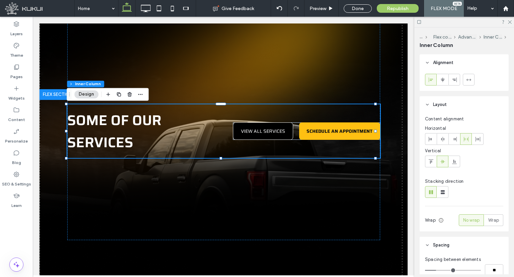
click at [223, 151] on div "some of our services VIEW ALL SERVICES SCHEDULE AN APPOINTMENT" at bounding box center [223, 131] width 313 height 54
click at [234, 177] on div "some of our services VIEW ALL SERVICES SCHEDULE AN APPOINTMENT" at bounding box center [223, 131] width 313 height 218
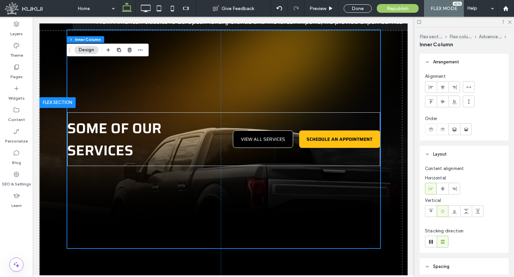
scroll to position [1049, 0]
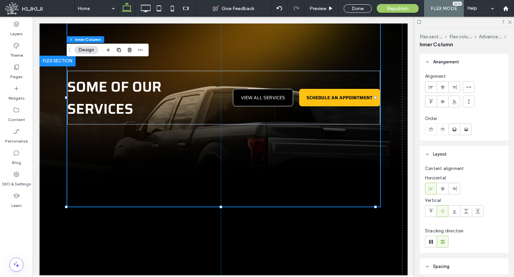
click at [194, 170] on div "some of our services VIEW ALL SERVICES SCHEDULE AN APPOINTMENT" at bounding box center [223, 98] width 313 height 218
click at [19, 98] on label "Widgets" at bounding box center [16, 96] width 16 height 9
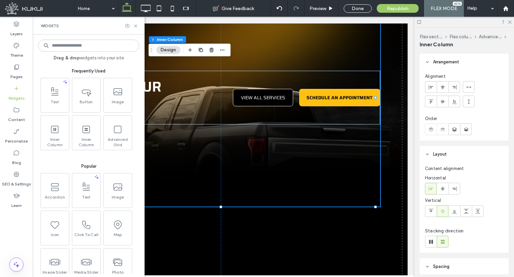
click at [70, 47] on input at bounding box center [88, 46] width 101 height 12
type input "*****"
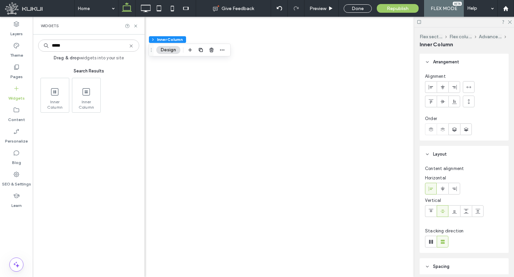
type input "*****"
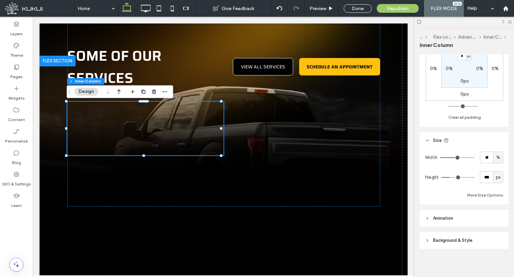
scroll to position [230, 0]
click at [487, 155] on input "**" at bounding box center [486, 156] width 13 height 12
type input "***"
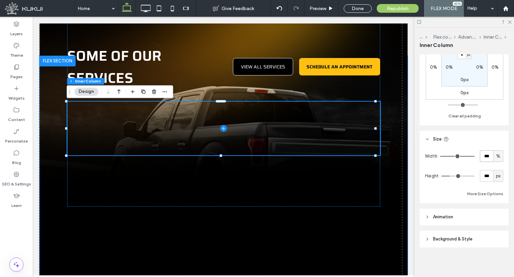
click at [146, 119] on span at bounding box center [223, 128] width 313 height 54
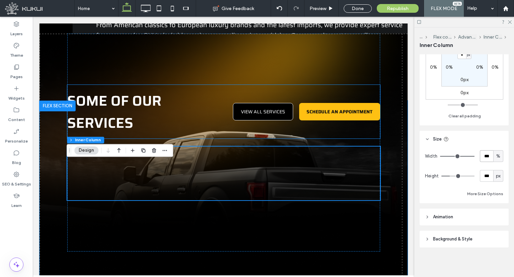
scroll to position [1015, 0]
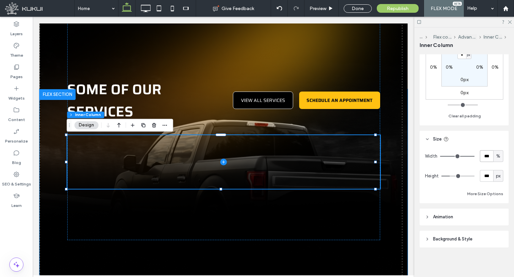
click at [167, 159] on span at bounding box center [223, 162] width 313 height 54
click at [17, 96] on label "Widgets" at bounding box center [16, 96] width 16 height 9
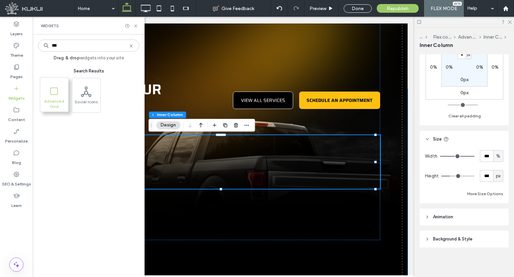
type input "***"
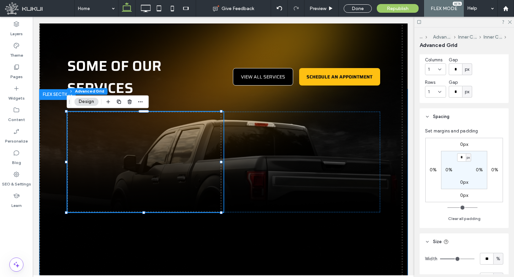
scroll to position [201, 0]
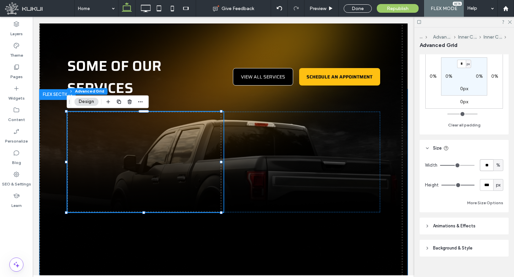
click at [483, 164] on input "**" at bounding box center [486, 165] width 13 height 12
type input "***"
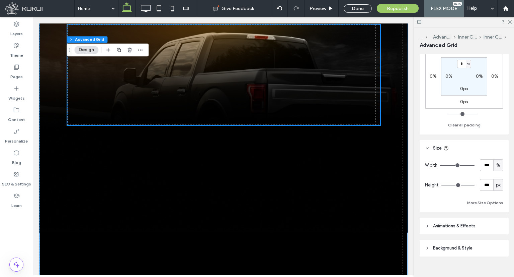
scroll to position [1071, 0]
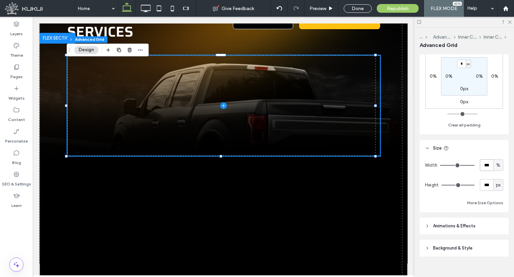
drag, startPoint x: 185, startPoint y: 155, endPoint x: 187, endPoint y: 118, distance: 37.2
click at [187, 118] on span at bounding box center [223, 105] width 313 height 100
click at [183, 111] on span at bounding box center [223, 105] width 313 height 100
click at [130, 52] on use "button" at bounding box center [130, 50] width 4 height 4
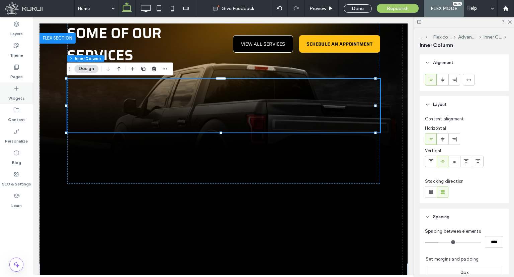
click at [19, 91] on icon at bounding box center [16, 88] width 7 height 7
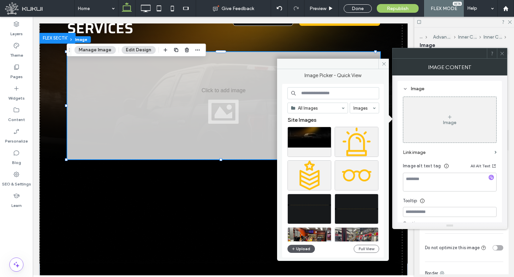
click at [305, 248] on button "Upload" at bounding box center [301, 248] width 27 height 8
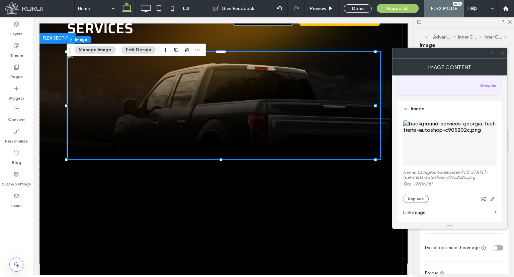
scroll to position [67, 0]
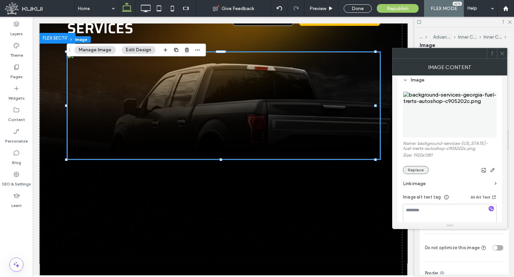
click at [416, 170] on button "Replace" at bounding box center [416, 170] width 26 height 8
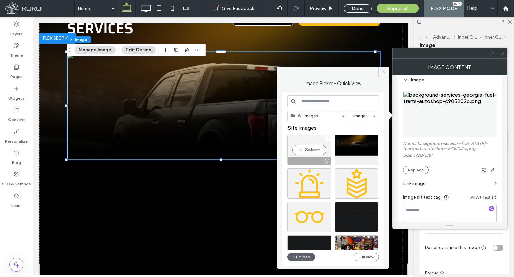
click at [328, 137] on icon at bounding box center [328, 137] width 3 height 3
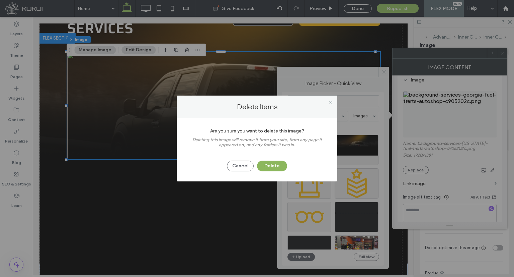
click at [276, 164] on button "Delete" at bounding box center [272, 165] width 30 height 11
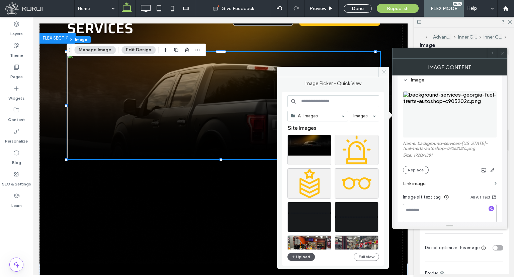
click at [300, 256] on button "Upload" at bounding box center [301, 256] width 27 height 8
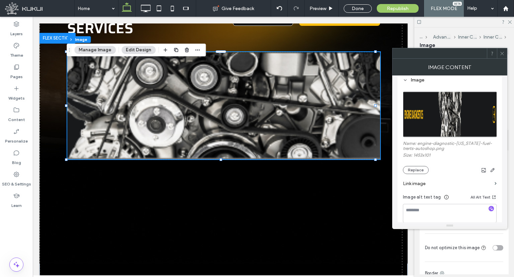
click at [504, 53] on icon at bounding box center [502, 53] width 5 height 5
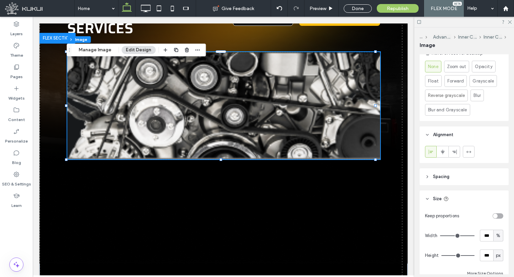
scroll to position [363, 0]
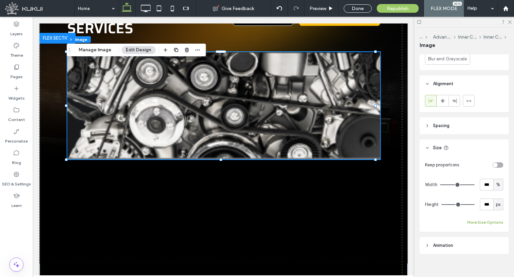
click at [491, 218] on button "More Size Options" at bounding box center [485, 222] width 36 height 8
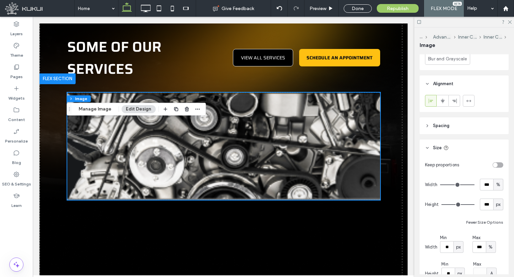
scroll to position [1004, 0]
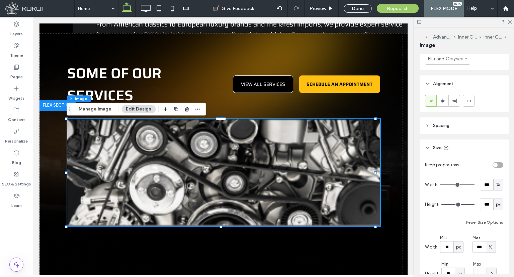
click at [305, 200] on img at bounding box center [223, 172] width 313 height 107
click at [90, 111] on button "Manage Image" at bounding box center [95, 109] width 42 height 8
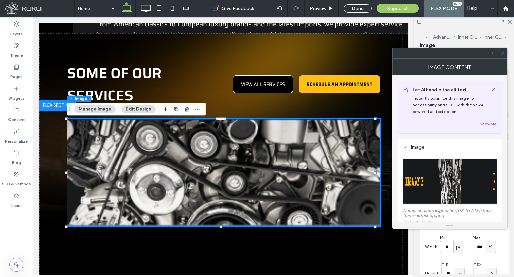
click at [504, 55] on icon at bounding box center [502, 53] width 5 height 5
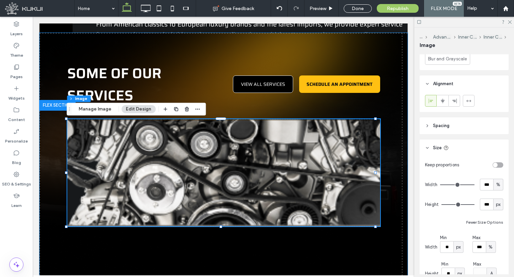
click at [384, 193] on img at bounding box center [224, 250] width 368 height 435
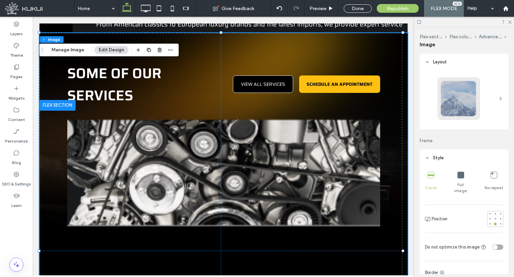
click at [368, 193] on img at bounding box center [223, 172] width 313 height 107
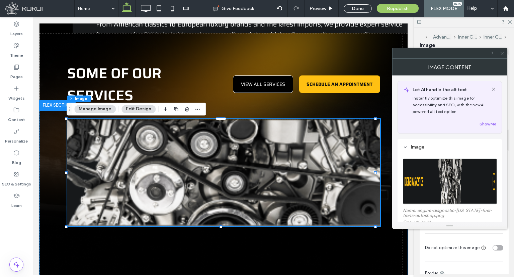
click at [324, 193] on img at bounding box center [223, 172] width 313 height 107
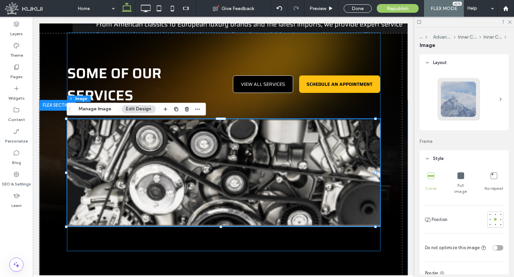
click at [242, 116] on div "some of our services VIEW ALL SERVICES SCHEDULE AN APPOINTMENT" at bounding box center [223, 142] width 313 height 218
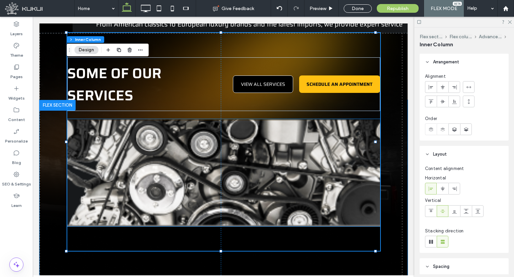
click at [264, 137] on img at bounding box center [223, 172] width 313 height 107
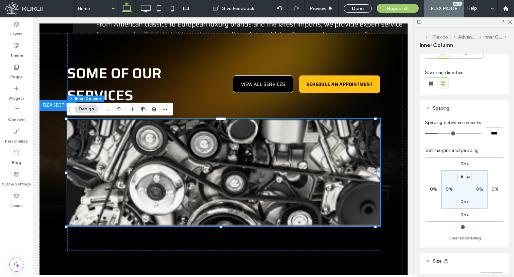
scroll to position [201, 0]
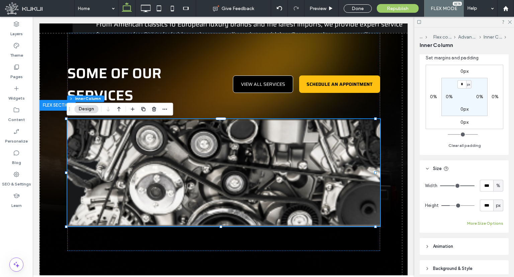
click at [485, 221] on button "More Size Options" at bounding box center [485, 223] width 36 height 8
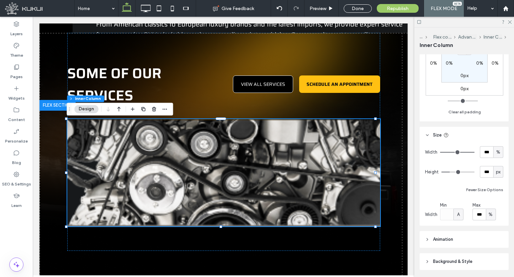
click at [496, 173] on span "px" at bounding box center [498, 171] width 5 height 7
click at [499, 231] on div "A" at bounding box center [494, 230] width 9 height 12
type input "*"
click at [251, 191] on img at bounding box center [223, 172] width 313 height 107
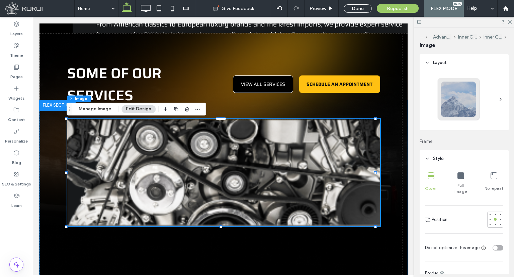
click at [320, 187] on img at bounding box center [223, 172] width 313 height 107
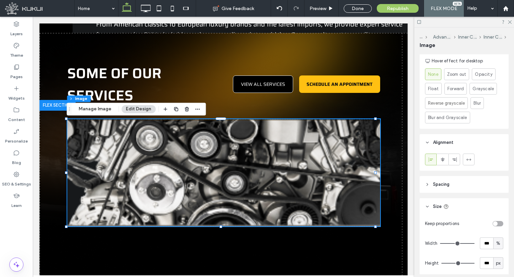
scroll to position [363, 0]
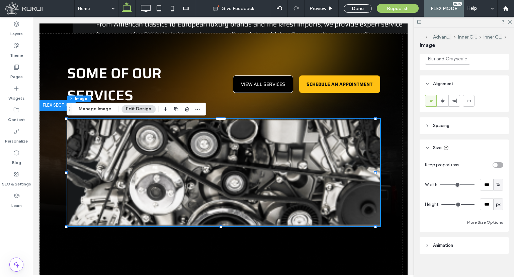
click at [496, 201] on span "px" at bounding box center [498, 204] width 5 height 7
click at [496, 258] on span "A" at bounding box center [495, 256] width 3 height 7
type input "*"
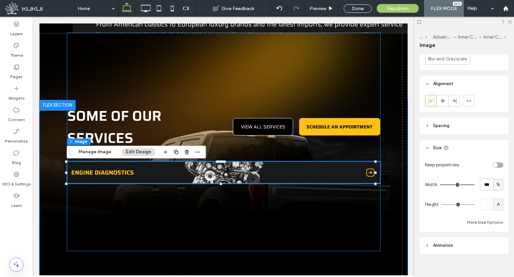
click at [205, 215] on div "some of our services VIEW ALL SERVICES SCHEDULE AN APPOINTMENT" at bounding box center [223, 142] width 313 height 218
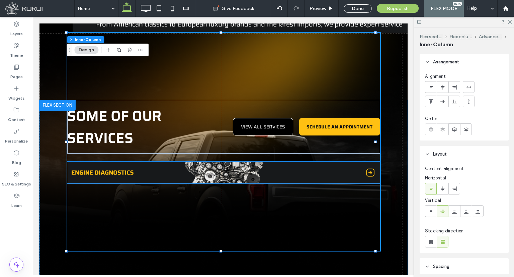
click at [130, 176] on img at bounding box center [223, 172] width 313 height 22
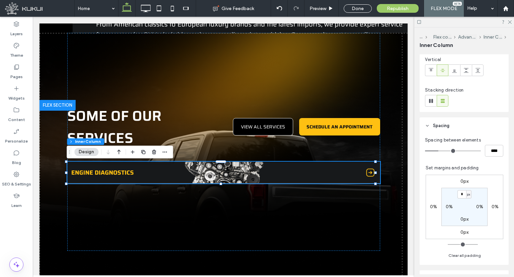
scroll to position [230, 0]
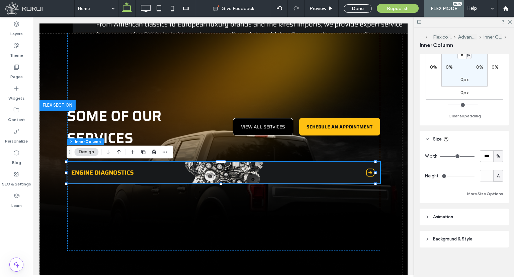
click at [441, 216] on span "Animation" at bounding box center [443, 216] width 20 height 7
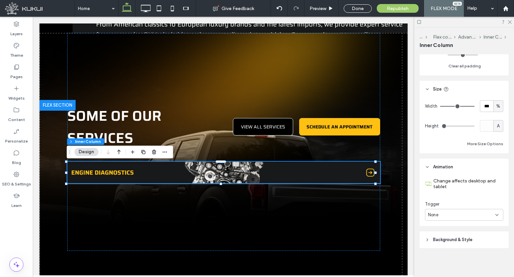
scroll to position [281, 0]
click at [460, 239] on span "Background & Style" at bounding box center [453, 239] width 40 height 7
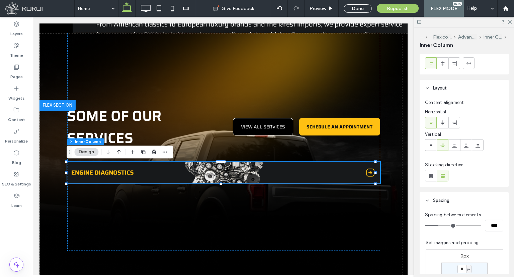
scroll to position [0, 0]
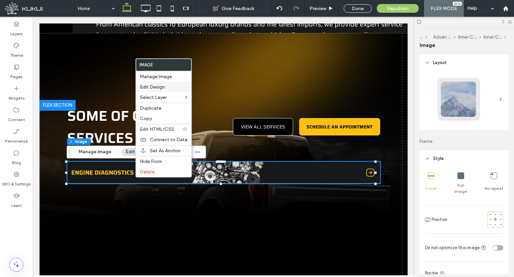
click at [157, 85] on span "Edit Design" at bounding box center [152, 87] width 25 height 6
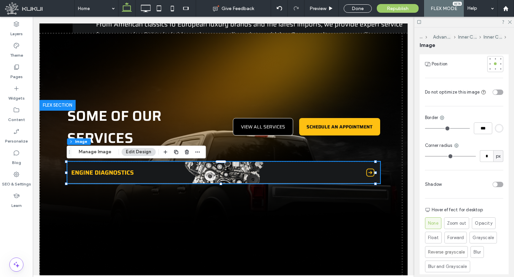
scroll to position [167, 0]
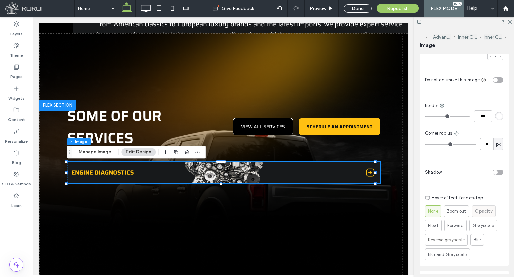
click at [484, 208] on span "Opacity" at bounding box center [483, 211] width 17 height 7
click at [477, 222] on span "Grayscale" at bounding box center [483, 225] width 21 height 7
click at [457, 222] on span "Forward" at bounding box center [462, 225] width 16 height 7
click at [438, 219] on span "Float" at bounding box center [433, 222] width 11 height 7
click at [436, 208] on span "None" at bounding box center [433, 211] width 10 height 7
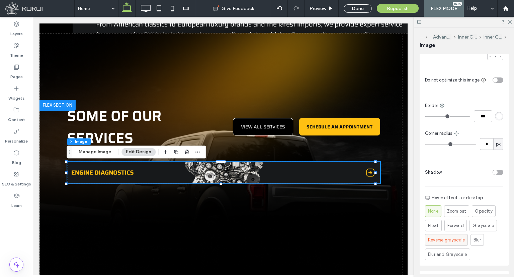
click at [441, 236] on span "Reverse grayscale" at bounding box center [446, 239] width 37 height 7
click at [477, 236] on span "Blur" at bounding box center [477, 239] width 7 height 7
click at [480, 208] on span "Opacity" at bounding box center [483, 211] width 17 height 7
click at [448, 217] on div "None Zoom out Opacity Float Forward Grayscale Reverse grayscale Blur Blur and G…" at bounding box center [464, 232] width 78 height 55
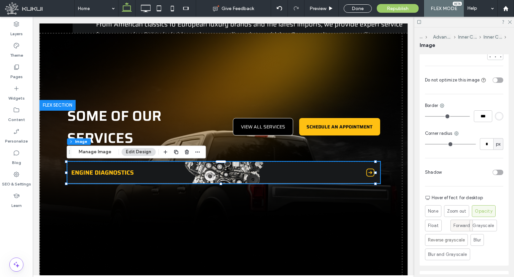
click at [465, 222] on span "Forward" at bounding box center [462, 225] width 16 height 7
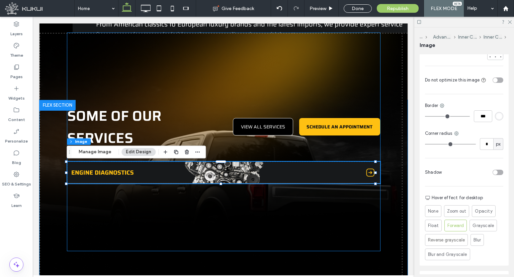
click at [320, 206] on div "some of our services VIEW ALL SERVICES SCHEDULE AN APPOINTMENT" at bounding box center [223, 142] width 313 height 218
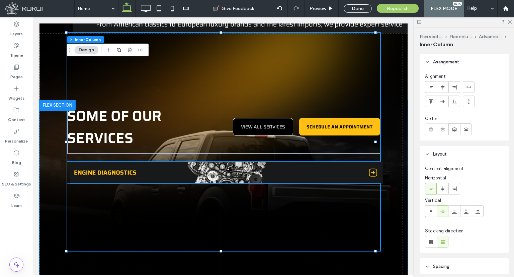
click at [160, 176] on img at bounding box center [226, 172] width 313 height 22
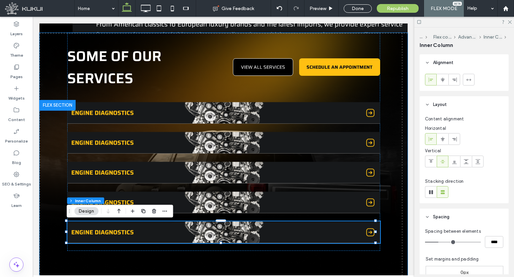
click at [394, 186] on img at bounding box center [224, 250] width 368 height 435
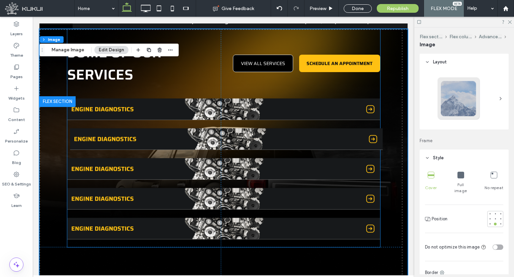
scroll to position [1004, 0]
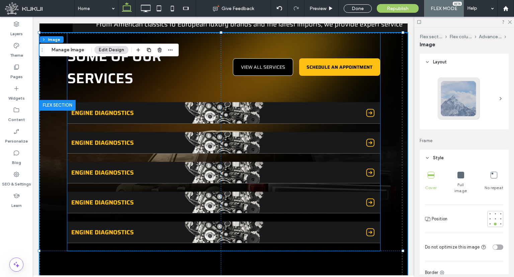
click at [212, 74] on p "some of our services" at bounding box center [143, 67] width 153 height 44
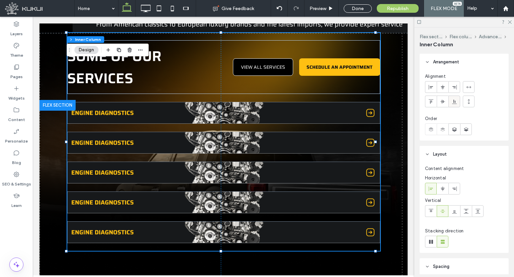
click at [453, 100] on icon at bounding box center [454, 101] width 5 height 5
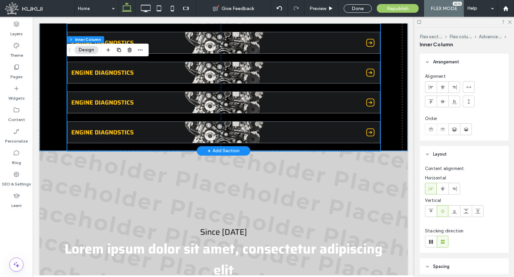
scroll to position [1373, 0]
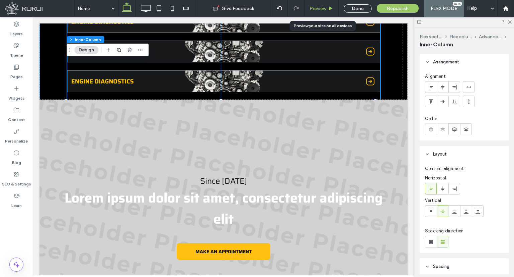
click at [309, 7] on div "Preview" at bounding box center [322, 9] width 34 height 6
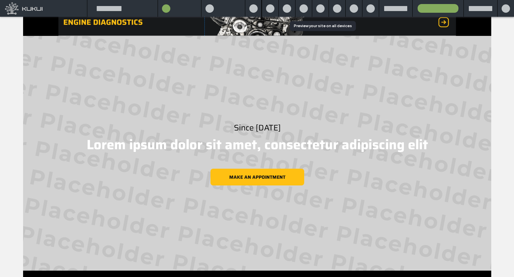
scroll to position [1363, 0]
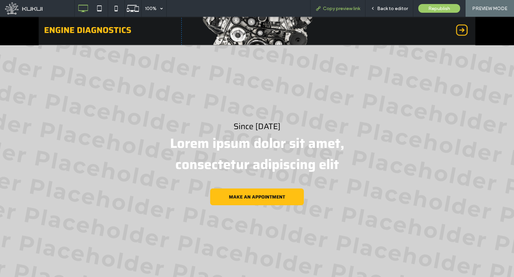
click at [317, 9] on use at bounding box center [318, 8] width 4 height 4
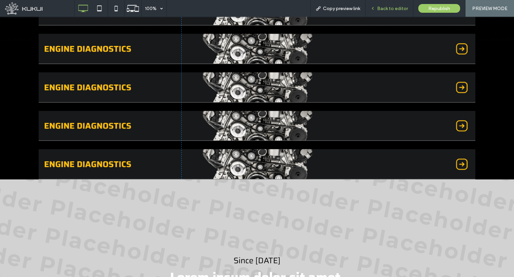
click at [372, 9] on icon at bounding box center [373, 8] width 5 height 5
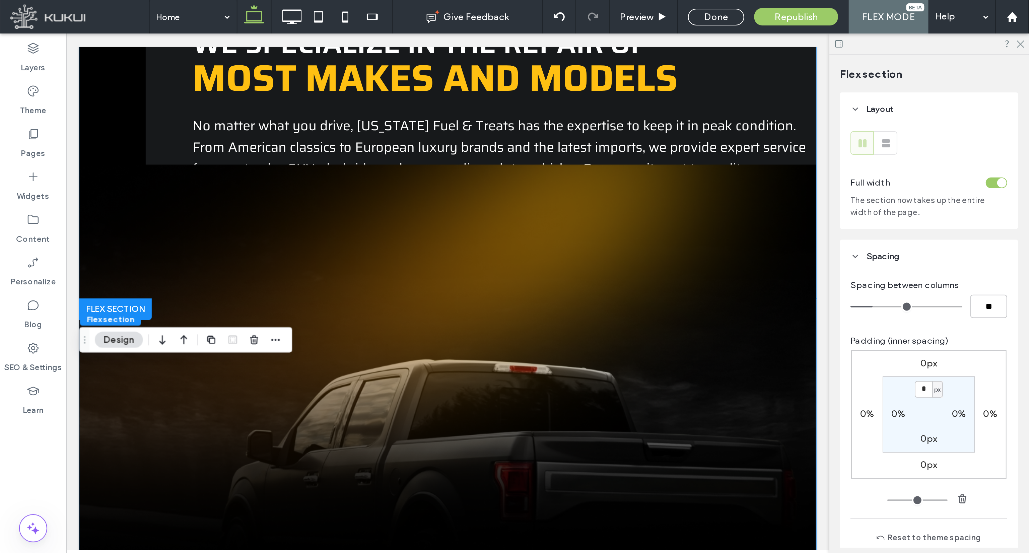
scroll to position [915, 0]
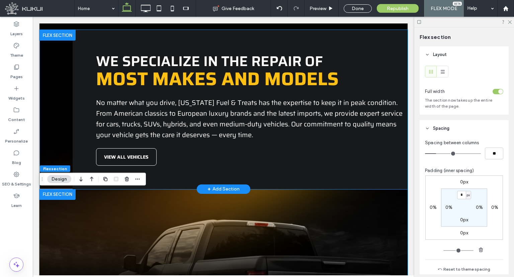
click at [90, 121] on div "We specialize in the repair of most makes and mode ls No matter what you drive,…" at bounding box center [240, 109] width 335 height 159
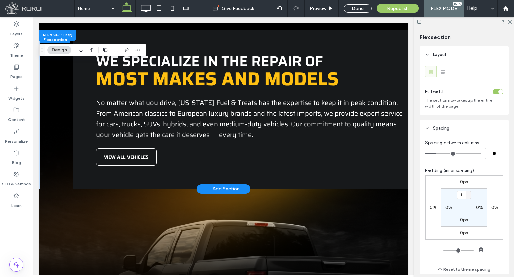
click at [90, 121] on div "We specialize in the repair of most makes and mode ls No matter what you drive,…" at bounding box center [240, 109] width 335 height 159
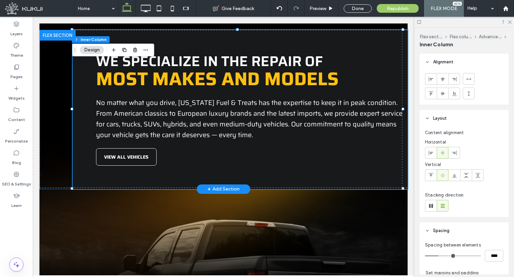
click at [88, 119] on div "We specialize in the repair of most makes and mode ls No matter what you drive,…" at bounding box center [240, 109] width 335 height 159
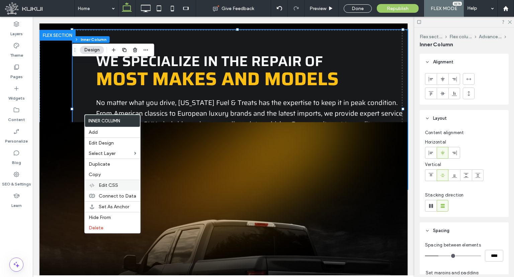
click at [108, 182] on span "Edit CSS" at bounding box center [108, 185] width 19 height 6
drag, startPoint x: 108, startPoint y: 182, endPoint x: 118, endPoint y: 180, distance: 10.1
click at [108, 182] on span "Edit CSS" at bounding box center [108, 185] width 19 height 6
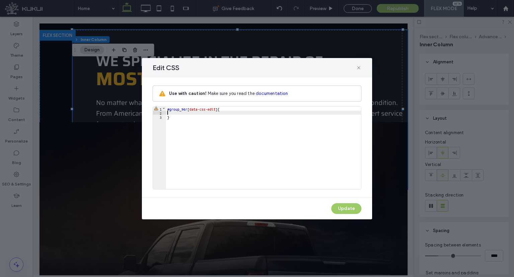
click at [189, 112] on div "#group_96r [ data-css-edit ] { }" at bounding box center [263, 151] width 195 height 90
type textarea "**"
click at [344, 205] on button "Update" at bounding box center [346, 208] width 30 height 11
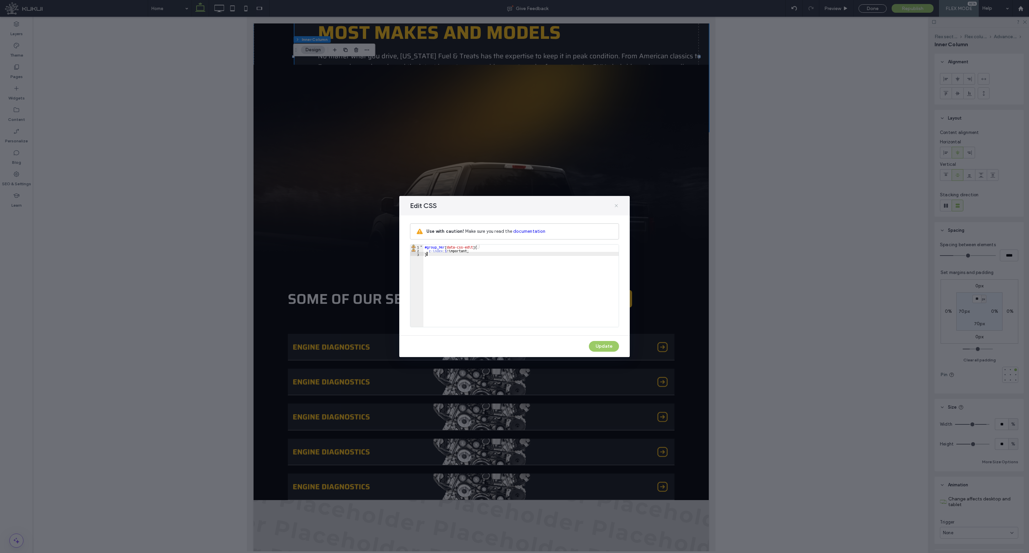
click at [514, 208] on span at bounding box center [615, 205] width 5 height 9
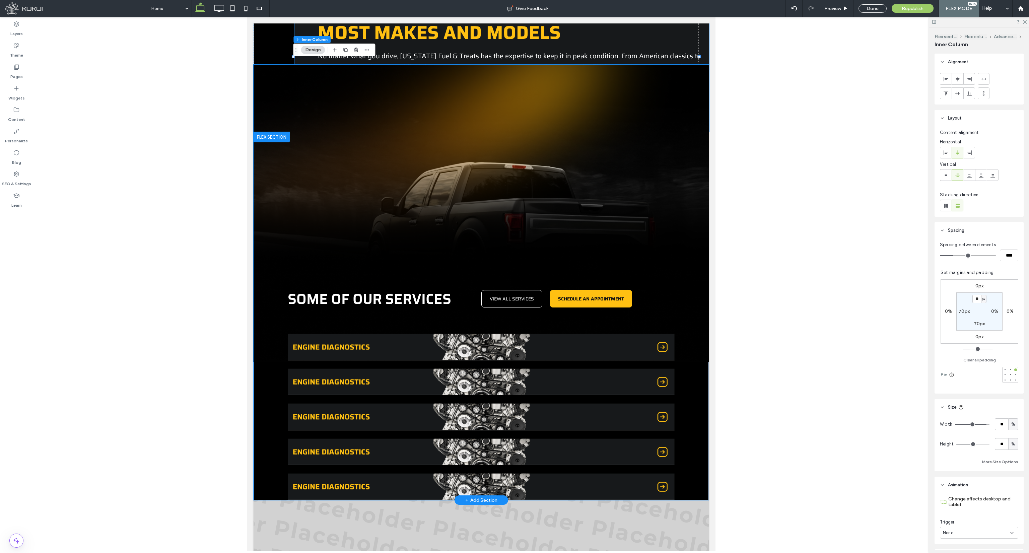
click at [510, 120] on img at bounding box center [480, 282] width 455 height 435
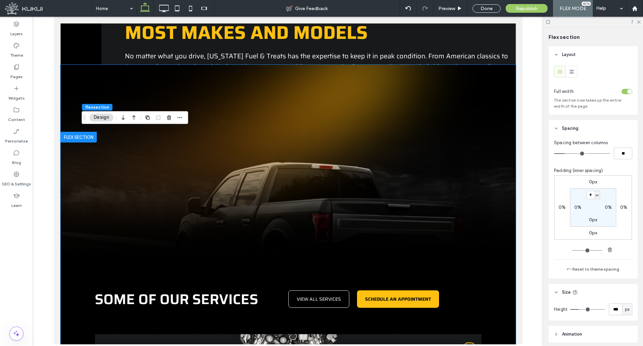
scroll to position [916, 0]
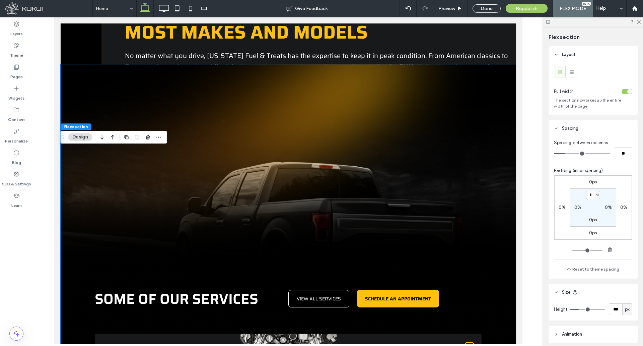
click at [323, 148] on img at bounding box center [287, 281] width 455 height 435
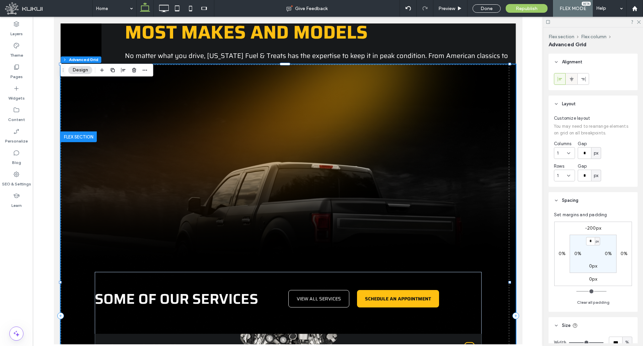
click at [514, 79] on icon at bounding box center [571, 78] width 5 height 5
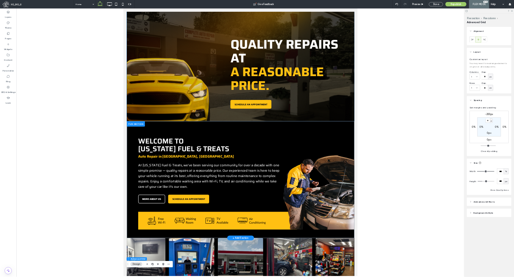
scroll to position [0, 0]
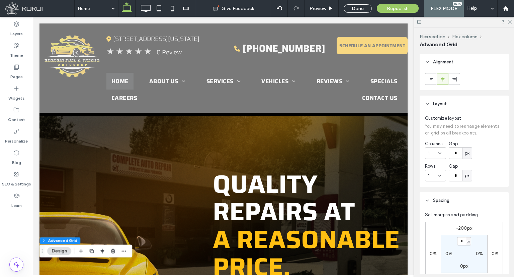
click at [510, 22] on use at bounding box center [510, 22] width 4 height 4
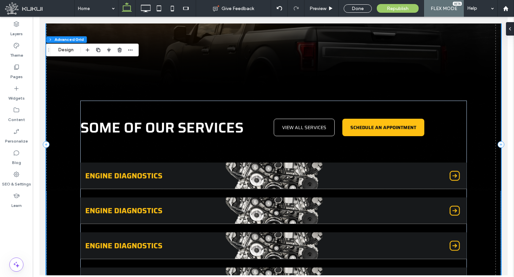
scroll to position [1087, 0]
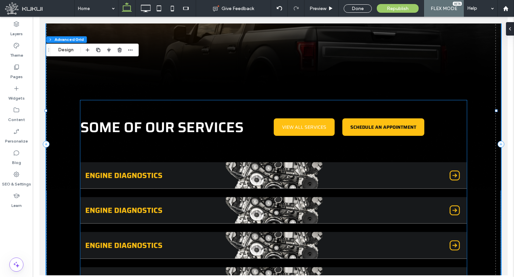
click at [311, 122] on link "VIEW ALL SERVICES" at bounding box center [304, 126] width 61 height 17
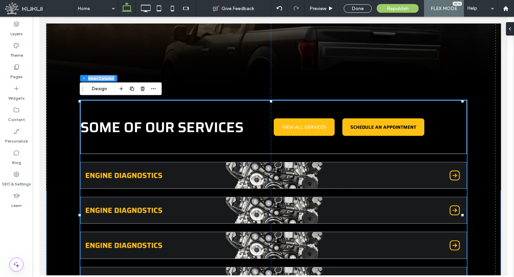
click at [311, 122] on link "VIEW ALL SERVICES" at bounding box center [304, 126] width 61 height 17
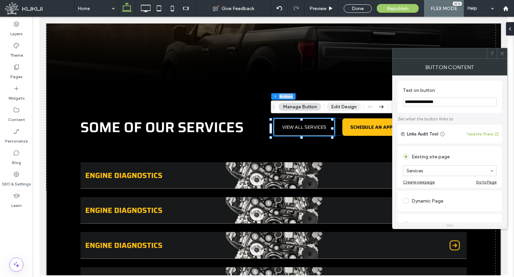
click at [349, 107] on button "Edit Design" at bounding box center [344, 107] width 34 height 8
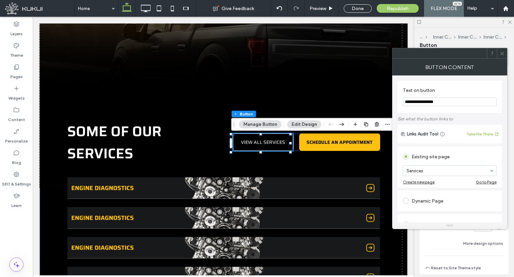
click at [502, 52] on icon at bounding box center [502, 53] width 5 height 5
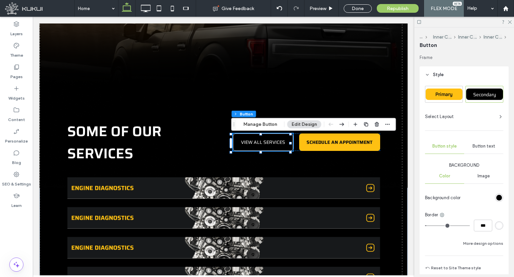
scroll to position [30, 0]
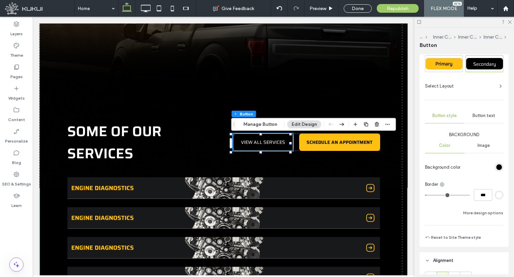
click at [491, 114] on span "Button text" at bounding box center [484, 115] width 23 height 5
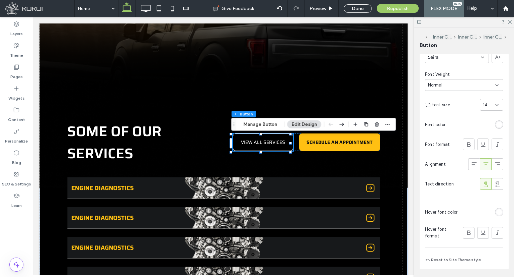
scroll to position [119, 0]
click at [498, 211] on div "rgb(255, 255, 255)" at bounding box center [500, 212] width 6 height 6
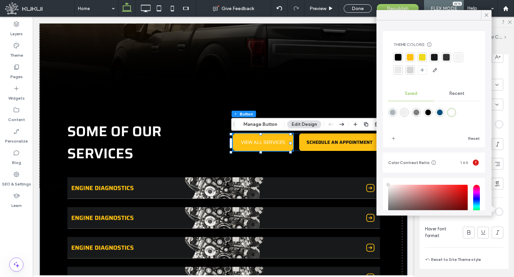
click at [431, 111] on div "rgba(0,0,0,1)" at bounding box center [429, 112] width 6 height 6
type input "*******"
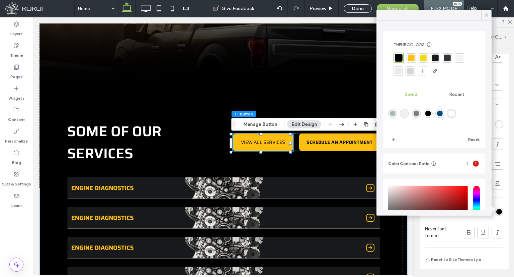
click at [494, 195] on div "Primary Secondary Select Layout Button style Button text Font Saira Font Weight…" at bounding box center [464, 115] width 78 height 296
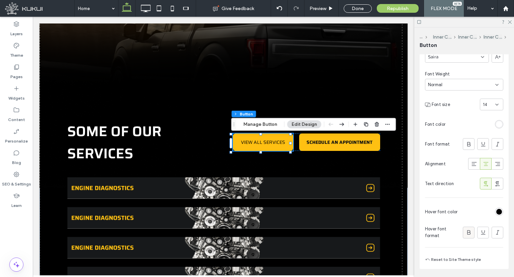
click at [466, 230] on icon at bounding box center [469, 232] width 7 height 7
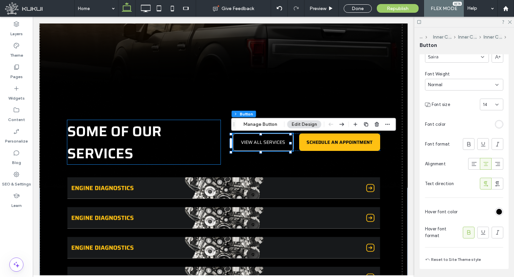
click at [198, 145] on p "some of our services" at bounding box center [143, 142] width 153 height 44
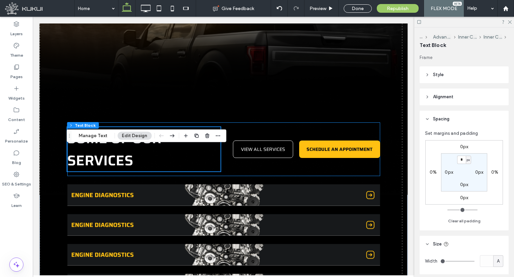
scroll to position [1114, 0]
